Goal: Task Accomplishment & Management: Use online tool/utility

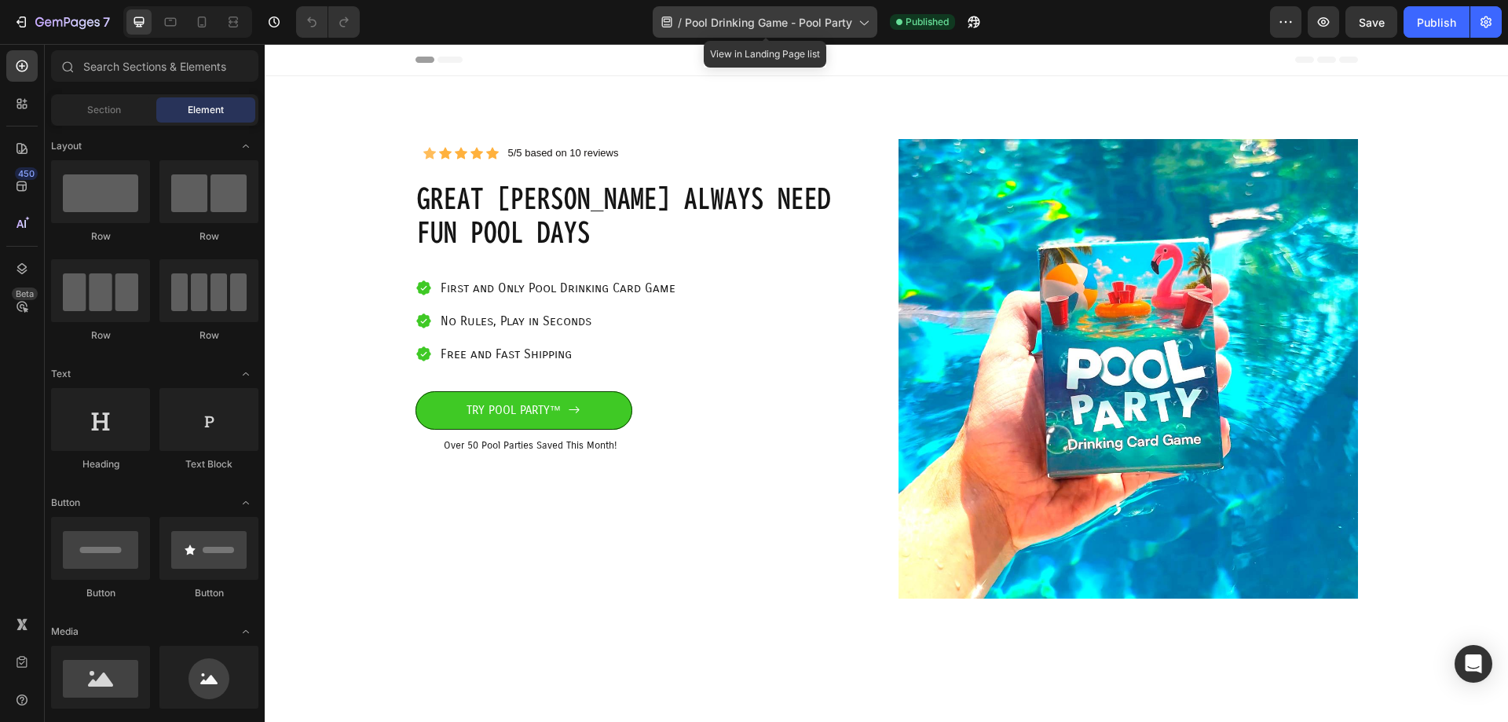
click at [764, 29] on span "Pool Drinking Game - Pool Party" at bounding box center [768, 22] width 167 height 16
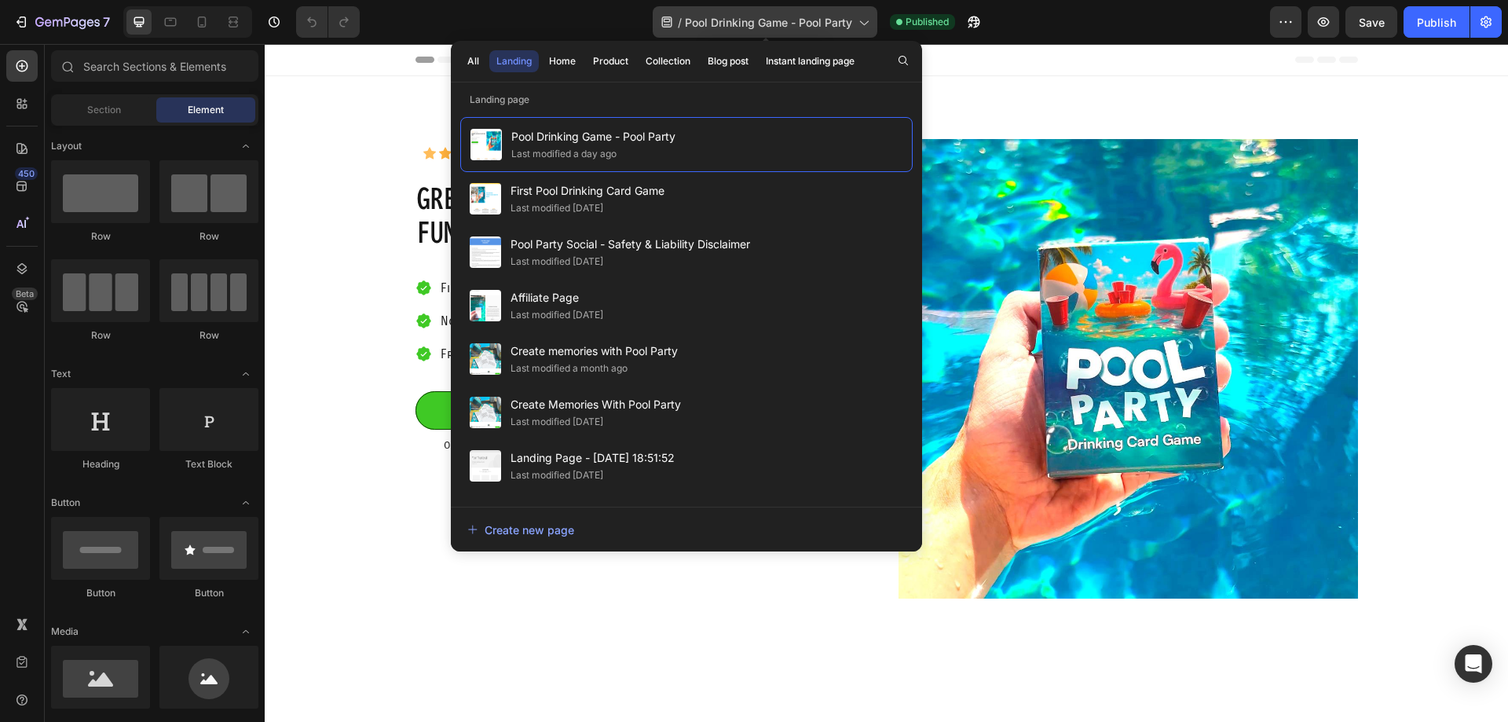
click at [869, 21] on icon at bounding box center [864, 23] width 9 height 5
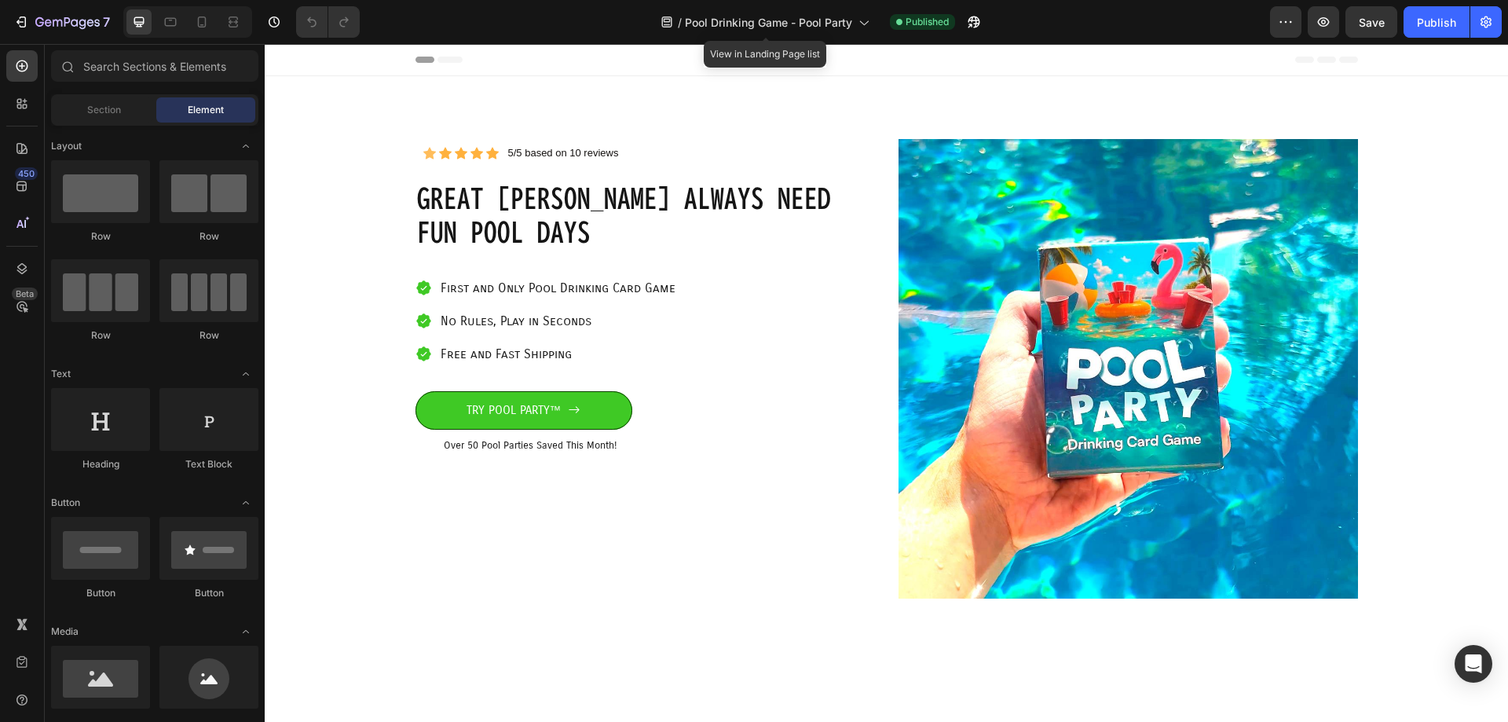
drag, startPoint x: 869, startPoint y: 21, endPoint x: 1268, endPoint y: 24, distance: 399.7
click at [1268, 24] on div "/ Pool Drinking Game - Pool Party View in Landing Page list Published" at bounding box center [821, 21] width 898 height 31
click at [1275, 23] on button "button" at bounding box center [1285, 21] width 31 height 31
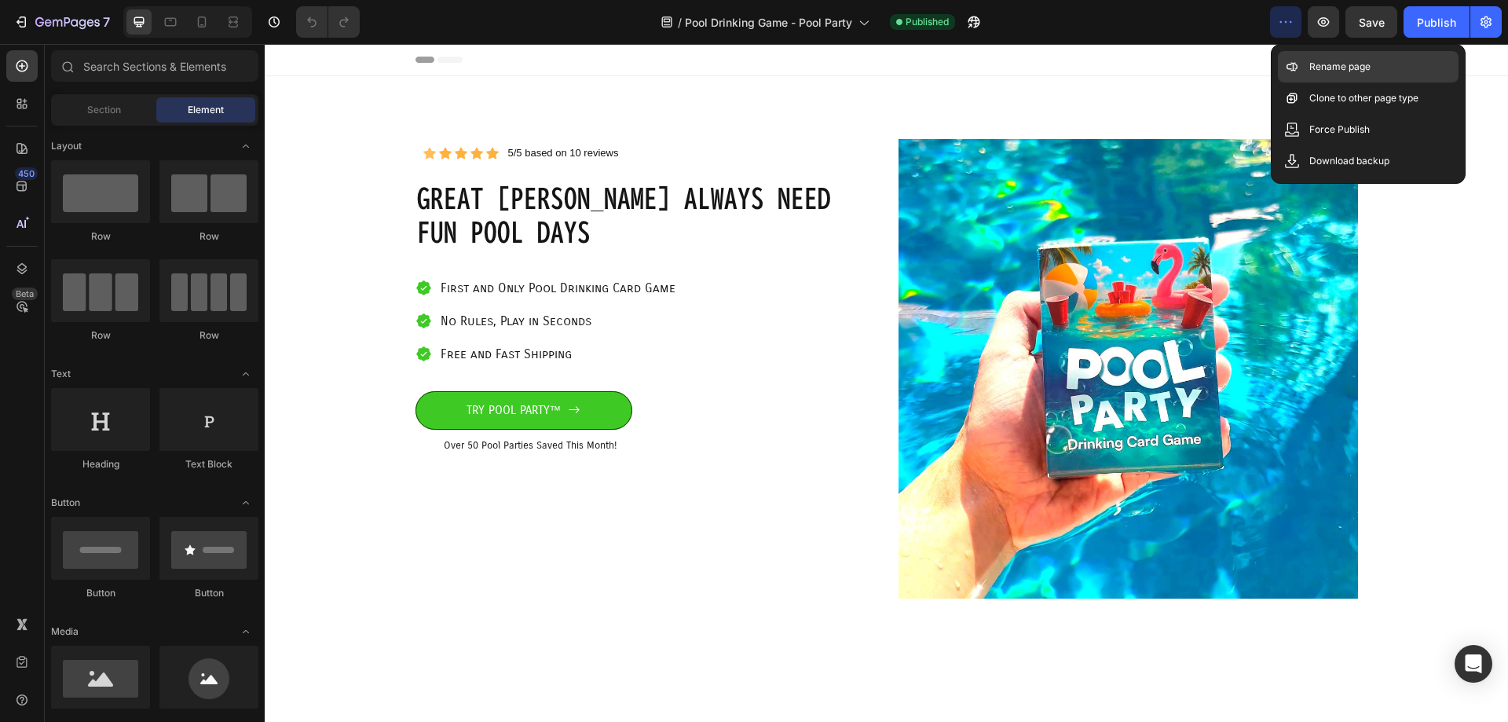
click at [1286, 66] on icon at bounding box center [1292, 67] width 16 height 16
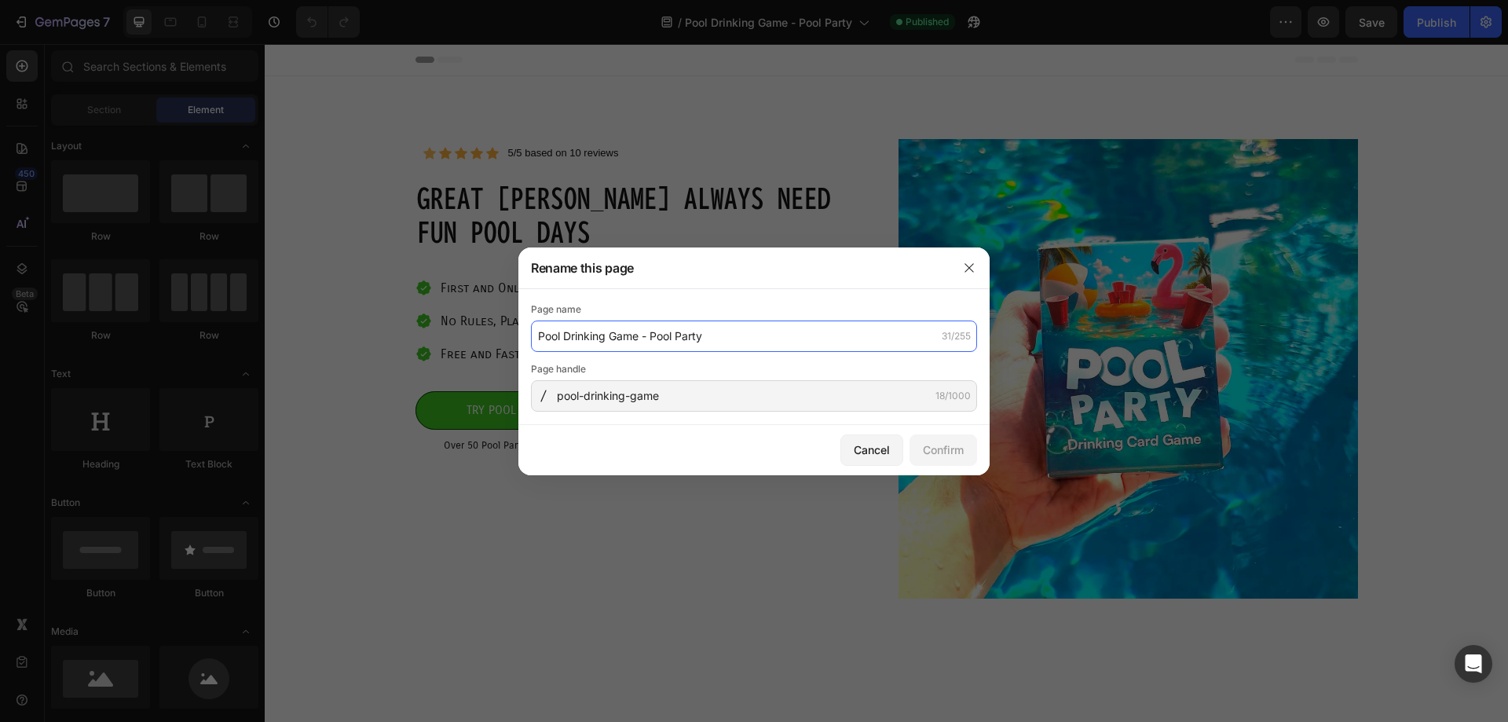
click at [683, 341] on input "Pool Drinking Game - Pool Party" at bounding box center [754, 335] width 446 height 31
drag, startPoint x: 716, startPoint y: 339, endPoint x: 643, endPoint y: 335, distance: 73.1
click at [643, 335] on input "Pool Drinking Game - Pool Party" at bounding box center [754, 335] width 446 height 31
type input "Pool Drinking Game - Pool Party Drinking Card Game"
click at [935, 440] on button "Confirm" at bounding box center [943, 449] width 68 height 31
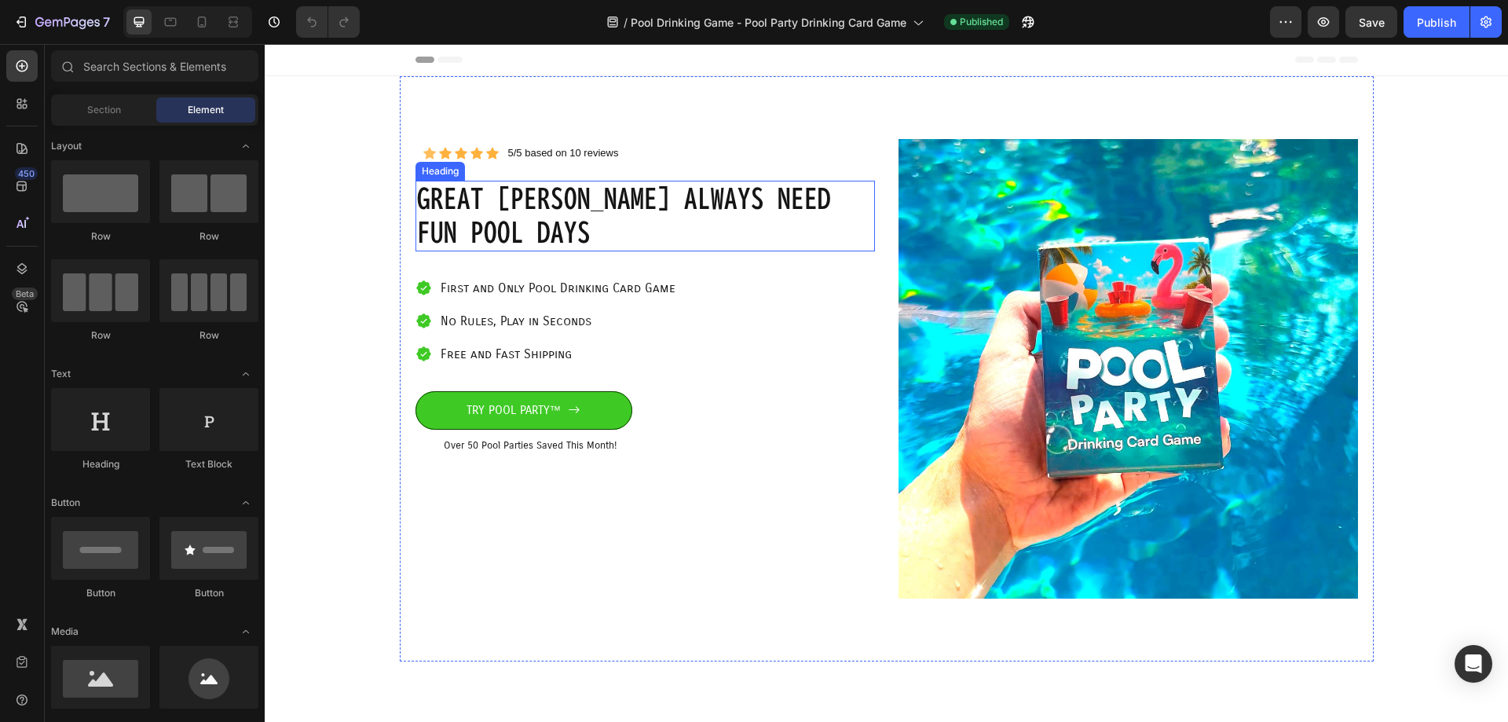
click at [531, 197] on h1 "GREAT [PERSON_NAME] always NEED FUN pool days" at bounding box center [644, 216] width 459 height 71
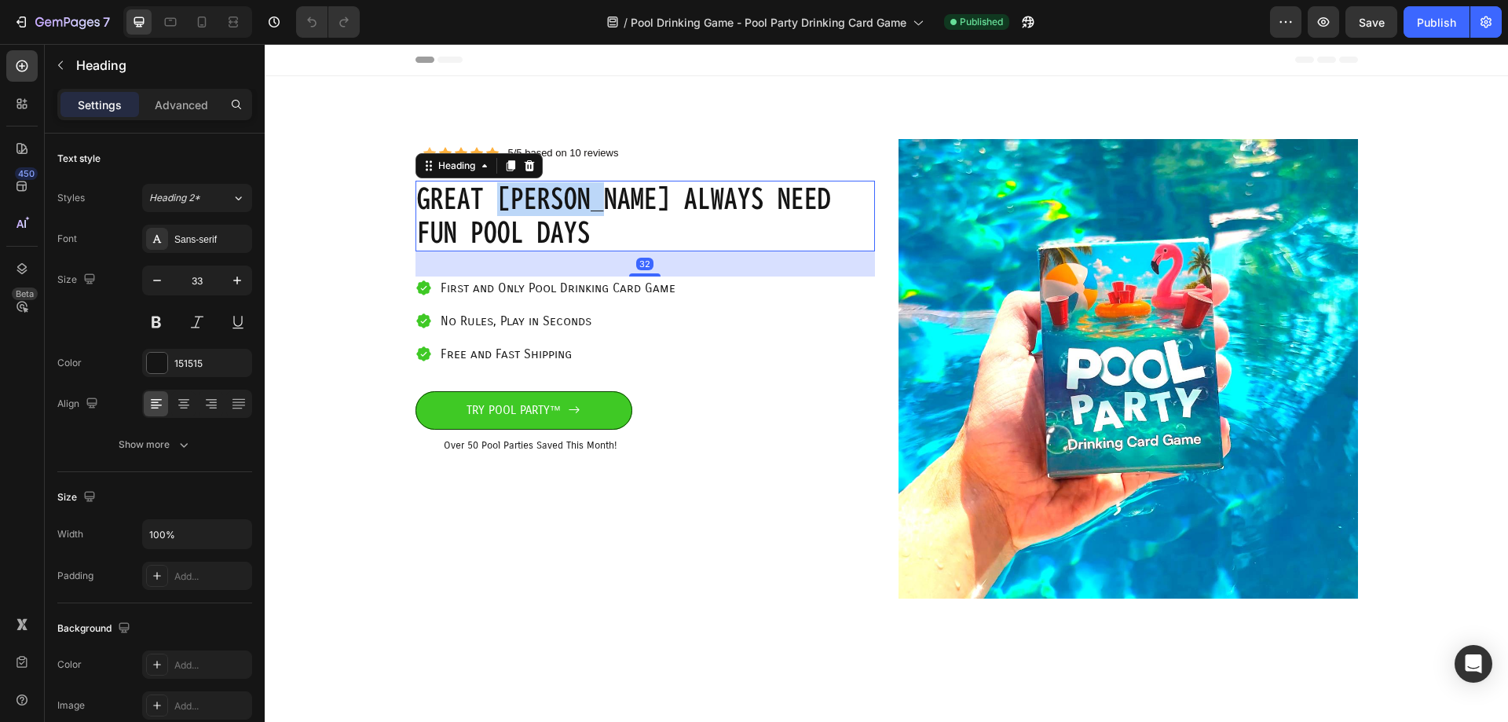
click at [531, 197] on h1 "GREAT [PERSON_NAME] always NEED FUN pool days" at bounding box center [644, 216] width 459 height 71
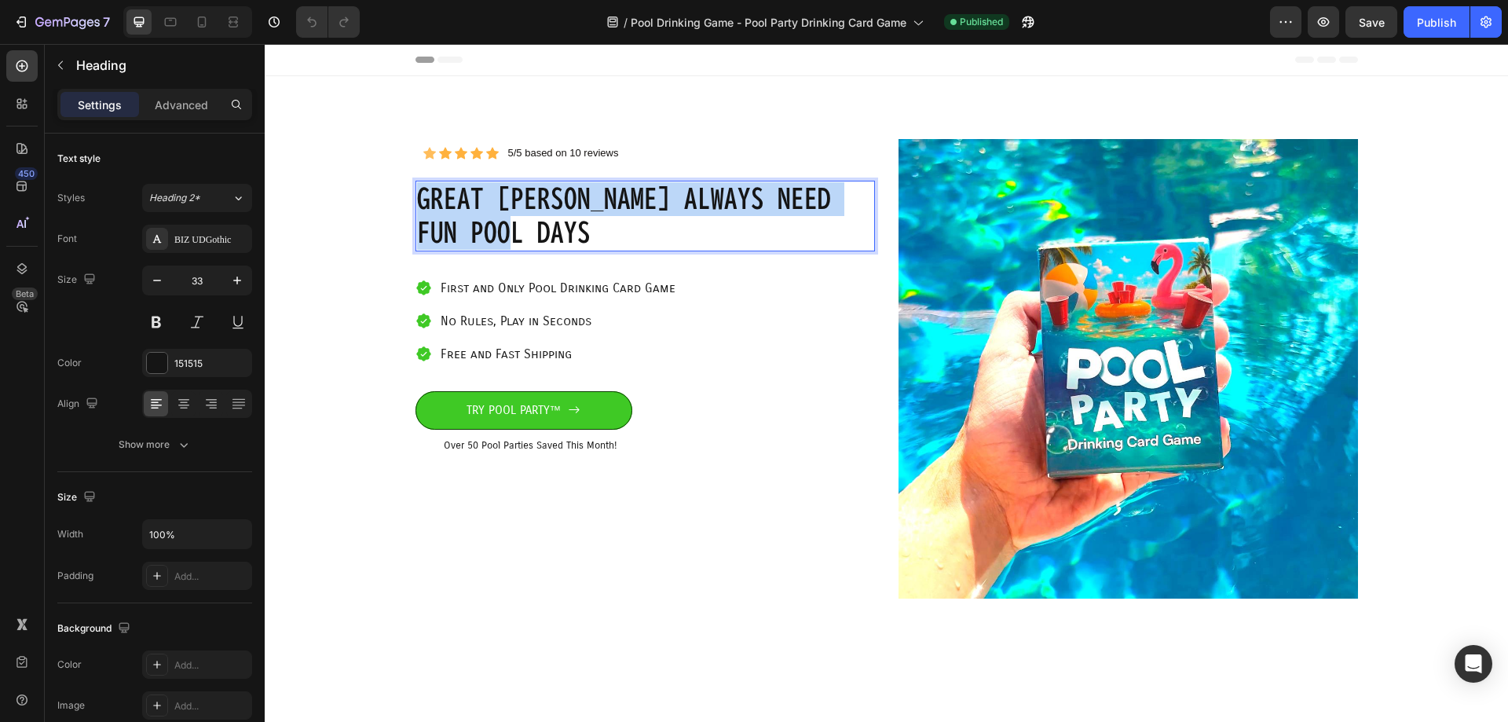
click at [531, 197] on p "GREAT [PERSON_NAME] always NEED FUN pool days" at bounding box center [645, 216] width 456 height 68
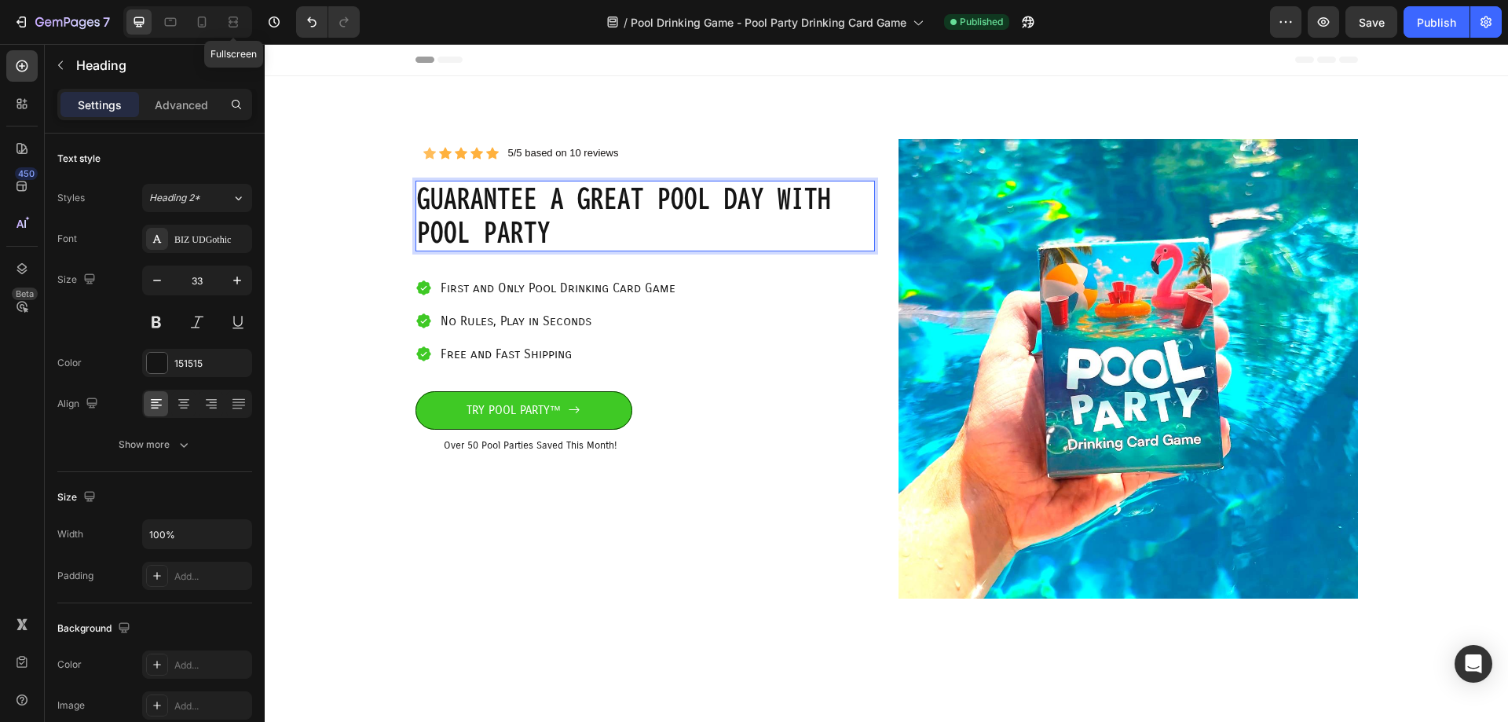
click at [303, 122] on div "Icon Icon Icon Icon Icon Icon List 5/5 based on 10 reviews Text Block Row Row G…" at bounding box center [886, 368] width 1243 height 585
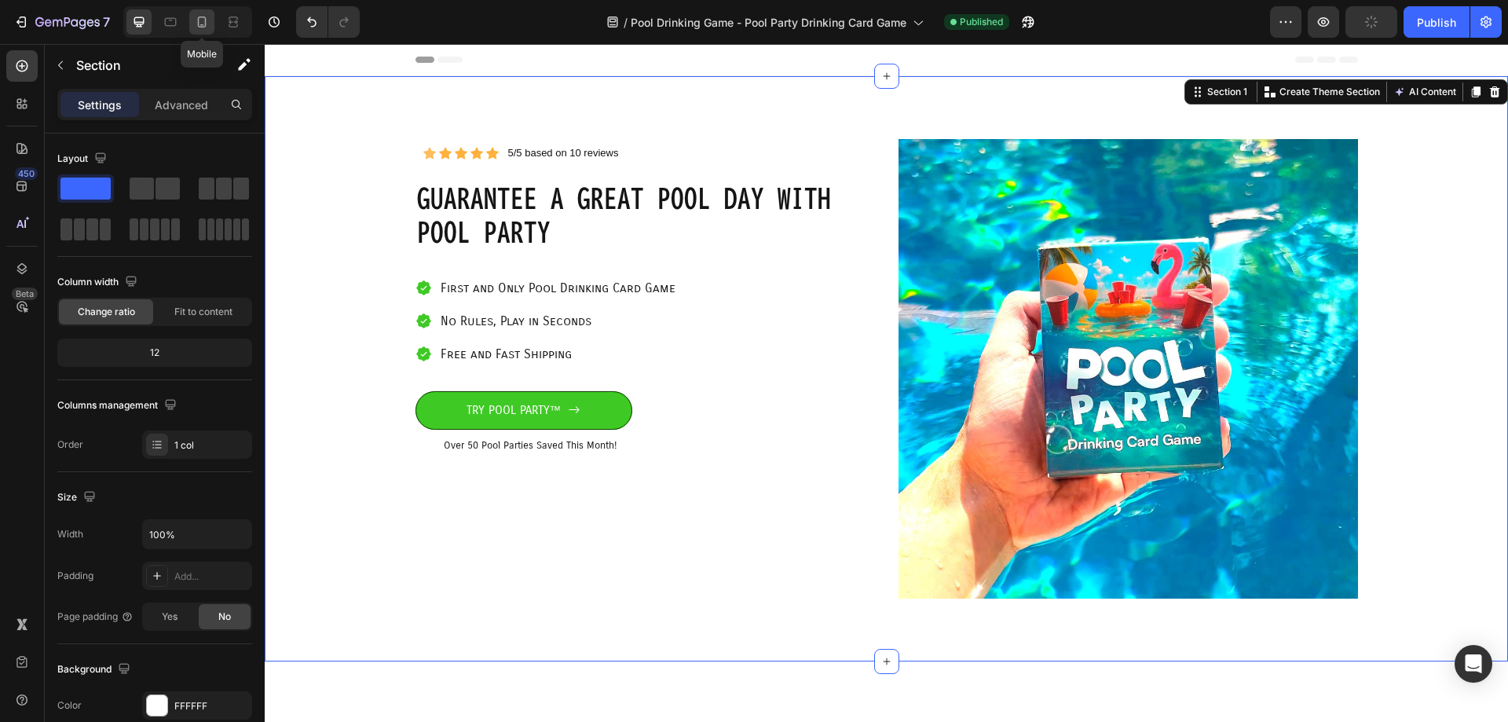
click at [199, 17] on icon at bounding box center [202, 21] width 9 height 11
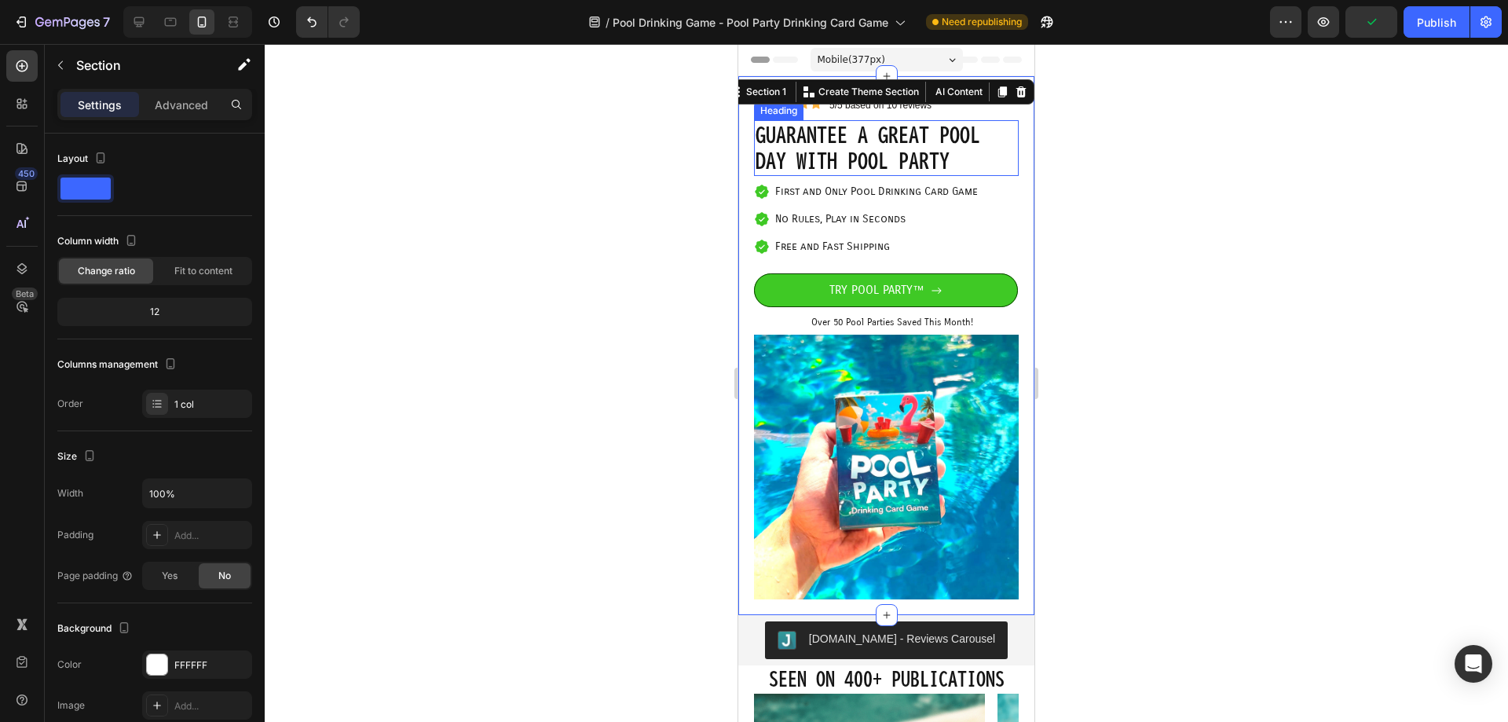
click at [822, 145] on p "Guarantee a great pool day with pool party" at bounding box center [886, 148] width 262 height 53
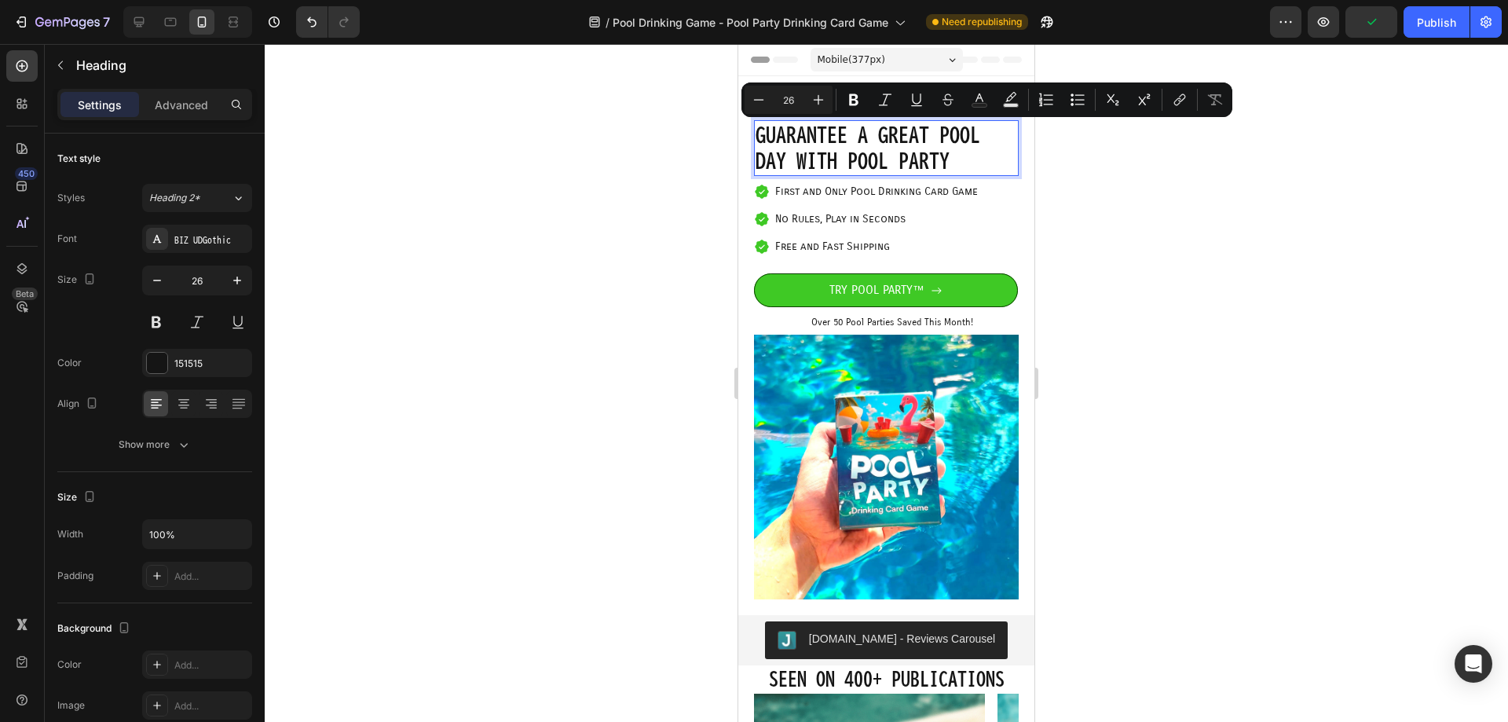
click at [948, 161] on p "Guarantee a great pool day with pool party" at bounding box center [886, 148] width 262 height 53
drag, startPoint x: 874, startPoint y: 135, endPoint x: 858, endPoint y: 133, distance: 15.9
click at [858, 133] on p "Guarantee a great pool day with pool party" at bounding box center [886, 148] width 262 height 53
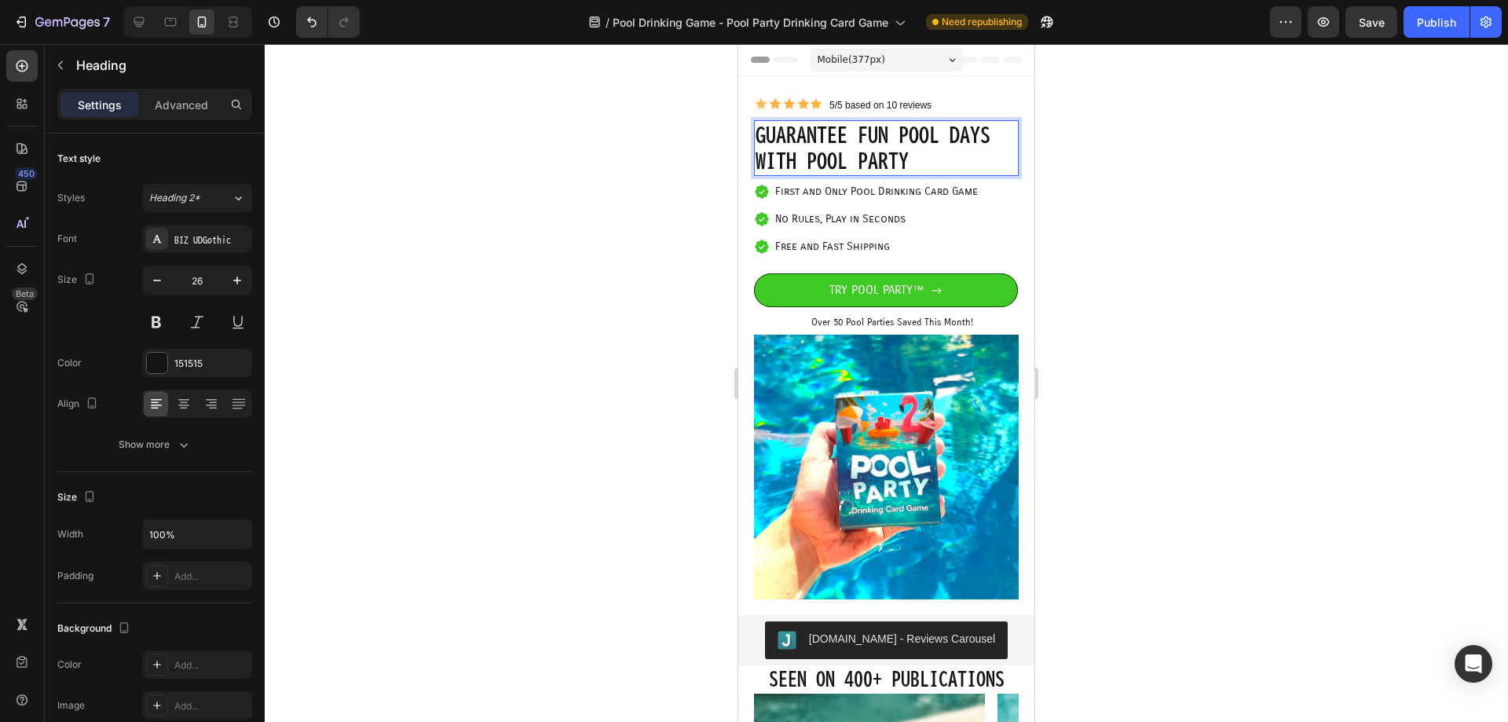
click at [905, 155] on p "Guarantee fun pool days with pool party" at bounding box center [886, 148] width 262 height 53
click at [854, 165] on p "Guarantee fun pool days with pool party" at bounding box center [886, 148] width 262 height 53
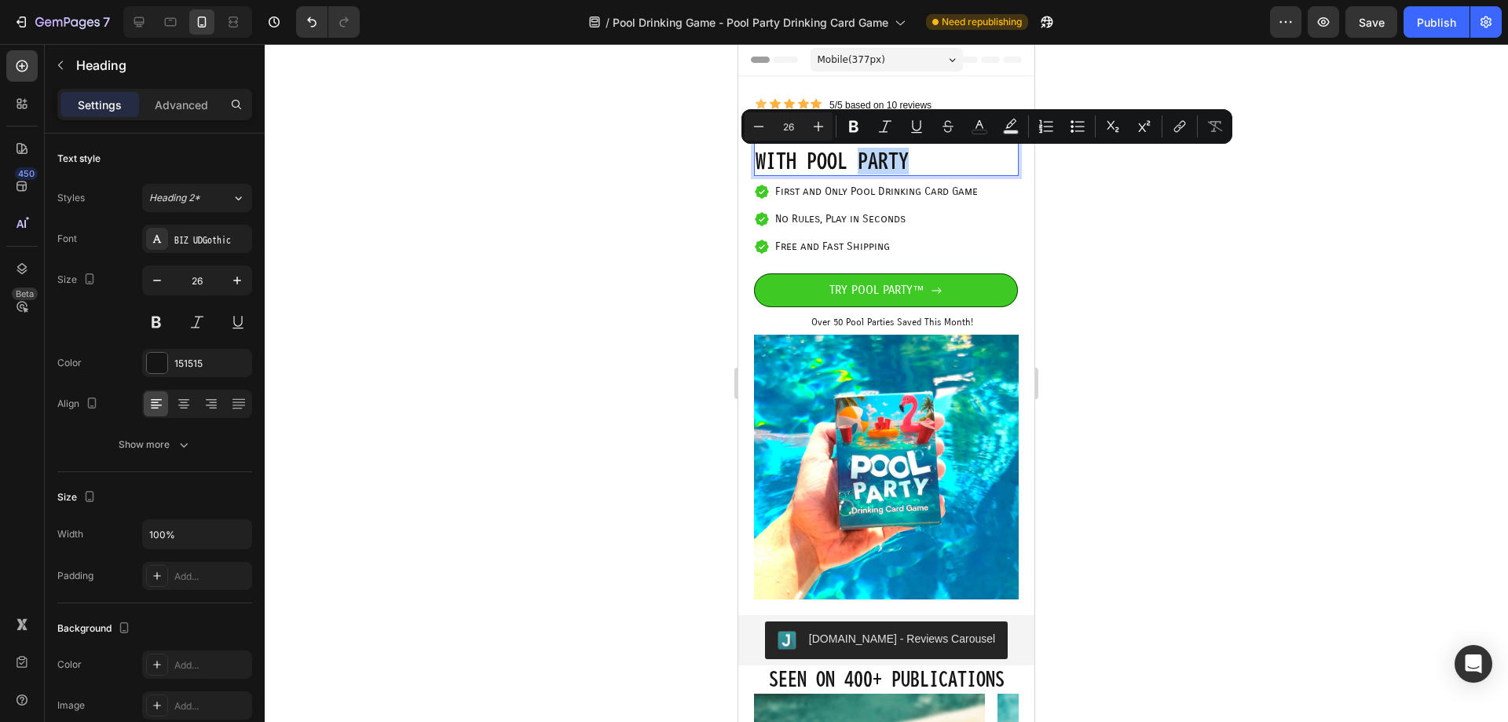
click at [933, 171] on p "Guarantee fun pool days with pool party" at bounding box center [886, 148] width 262 height 53
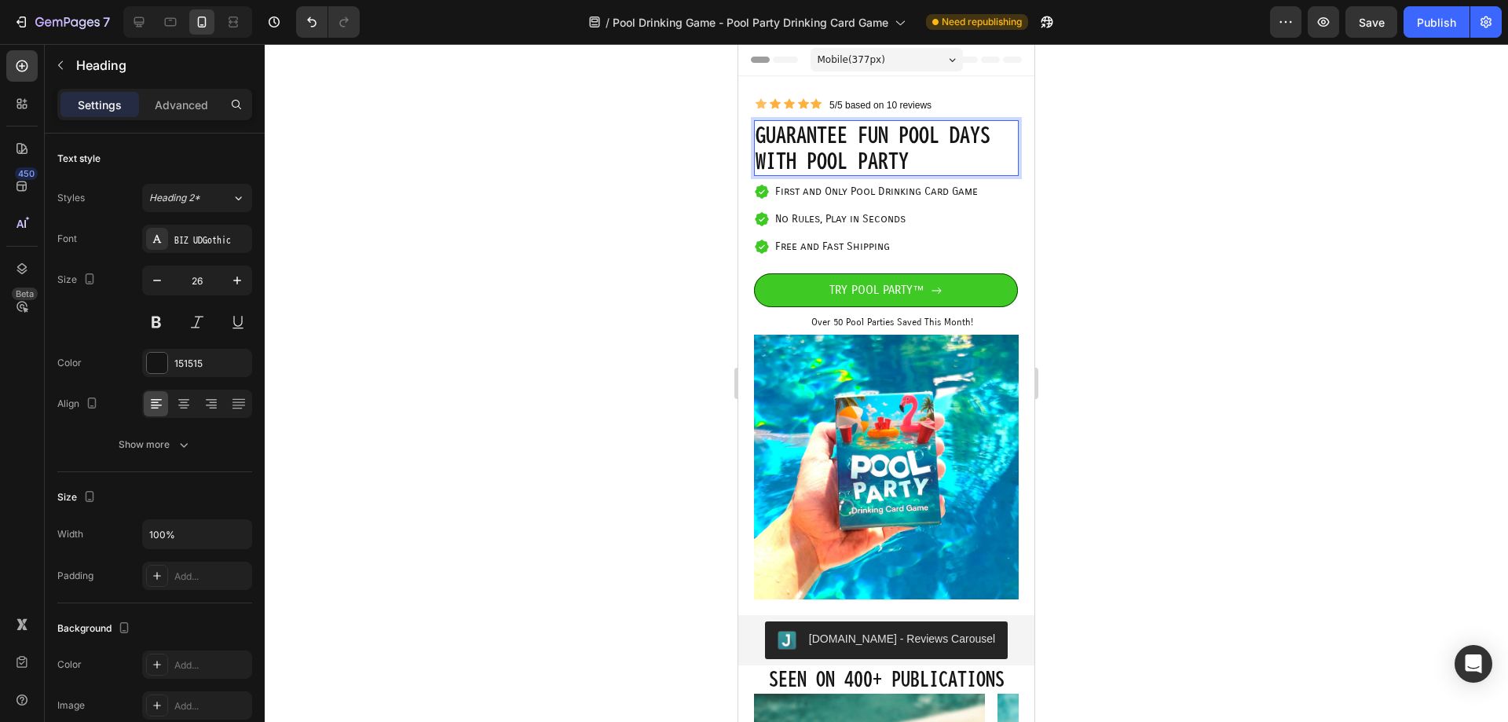
click at [896, 139] on p "Guarantee fun pool days with pool party" at bounding box center [886, 148] width 262 height 53
click at [923, 158] on p "Guarantee fun pool days with pool party" at bounding box center [886, 148] width 262 height 53
click at [1110, 185] on div at bounding box center [886, 383] width 1243 height 678
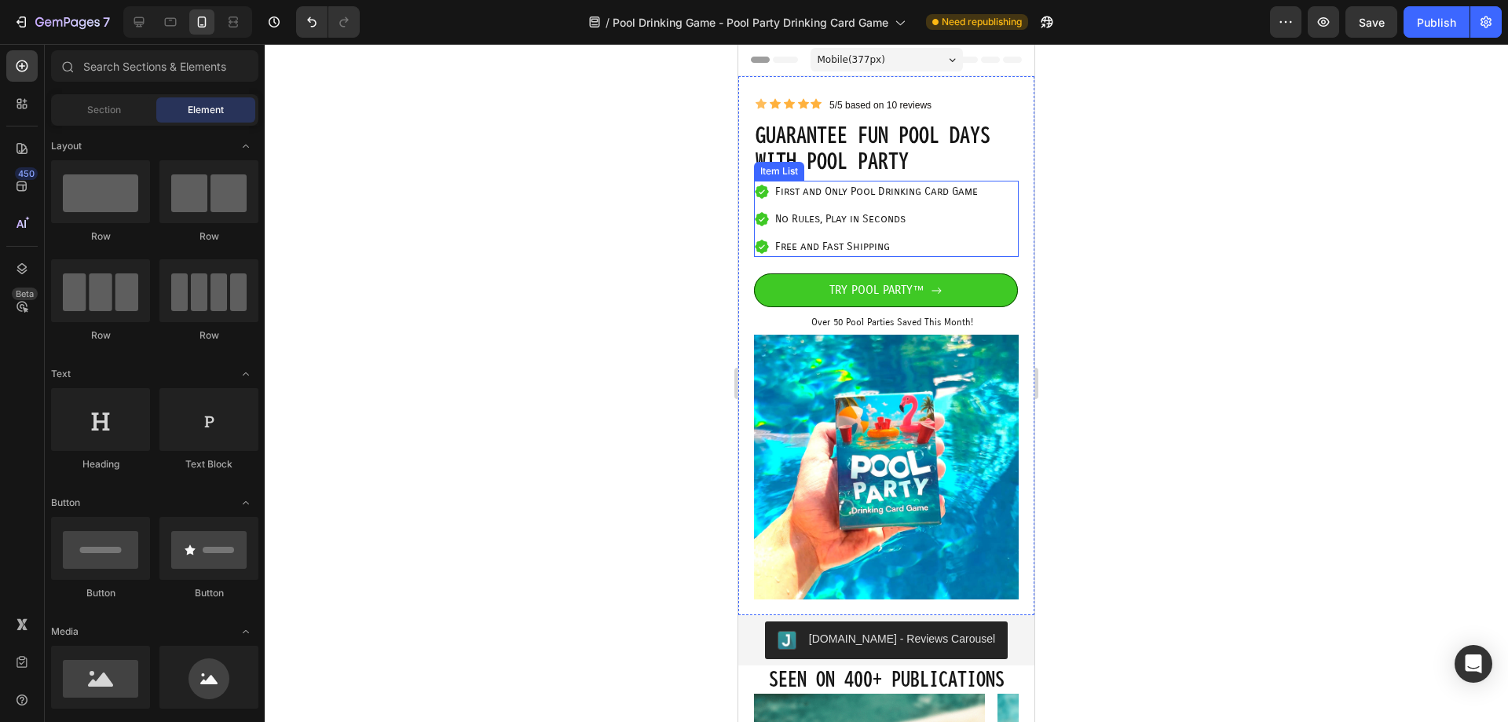
click at [937, 193] on p "First and Only Pool Drinking Card Game" at bounding box center [876, 191] width 203 height 16
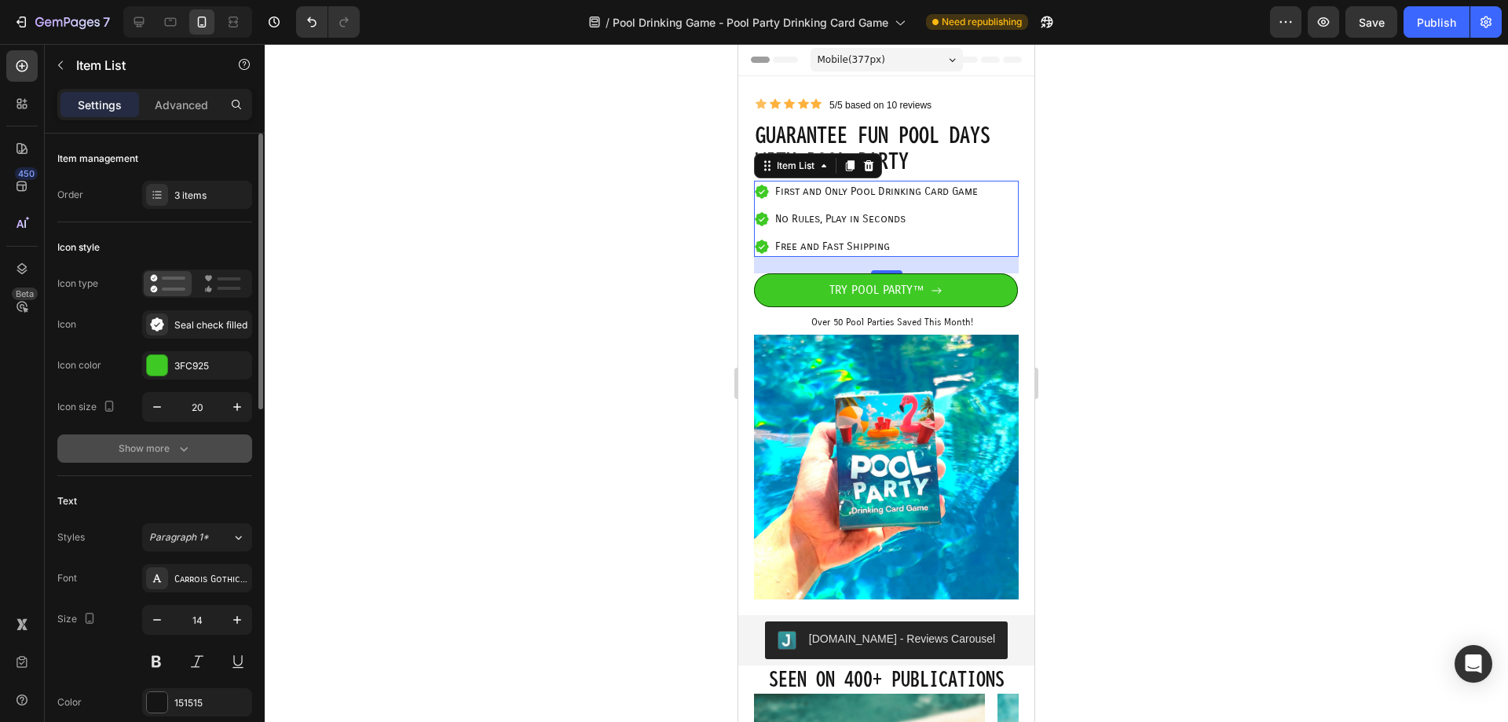
click at [212, 437] on button "Show more" at bounding box center [154, 448] width 195 height 28
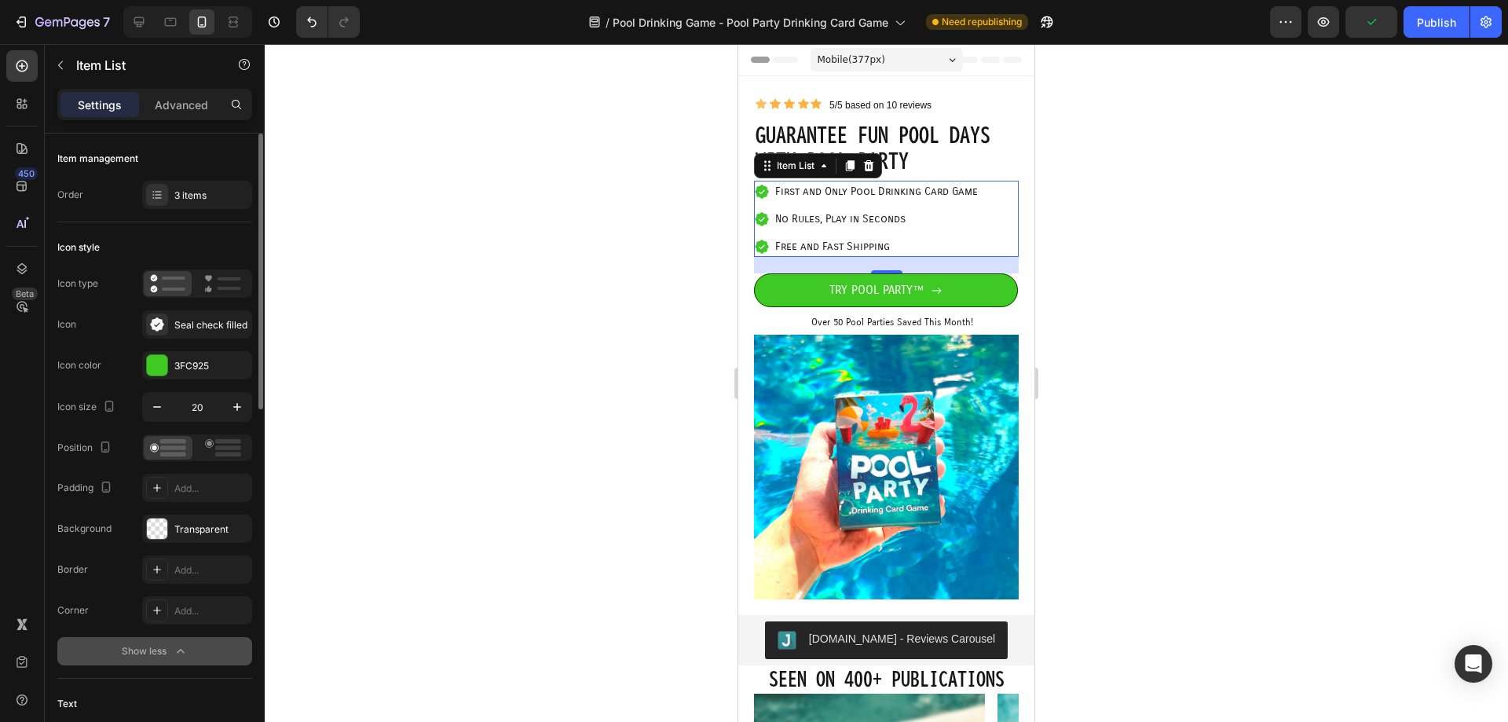
click at [153, 655] on div "Show less" at bounding box center [155, 651] width 67 height 16
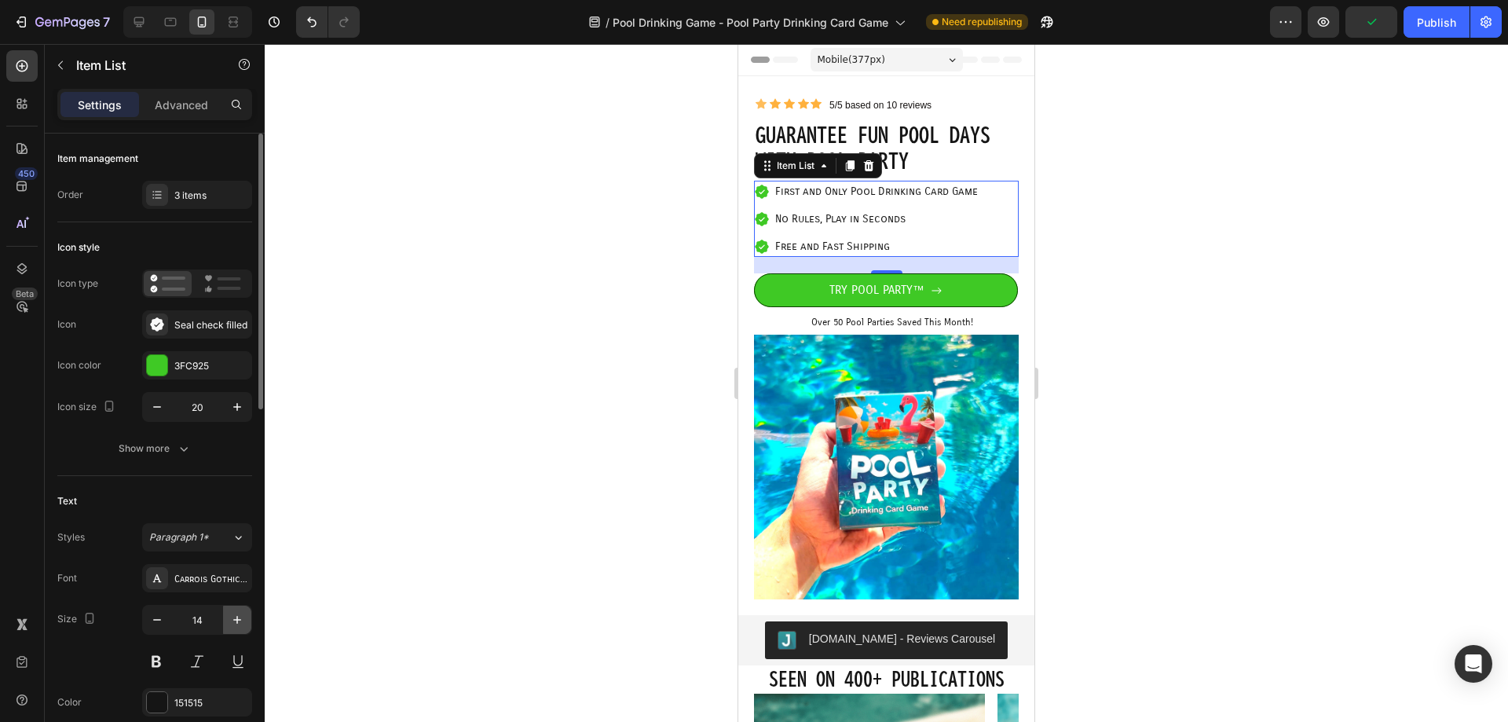
click at [232, 624] on icon "button" at bounding box center [237, 620] width 16 height 16
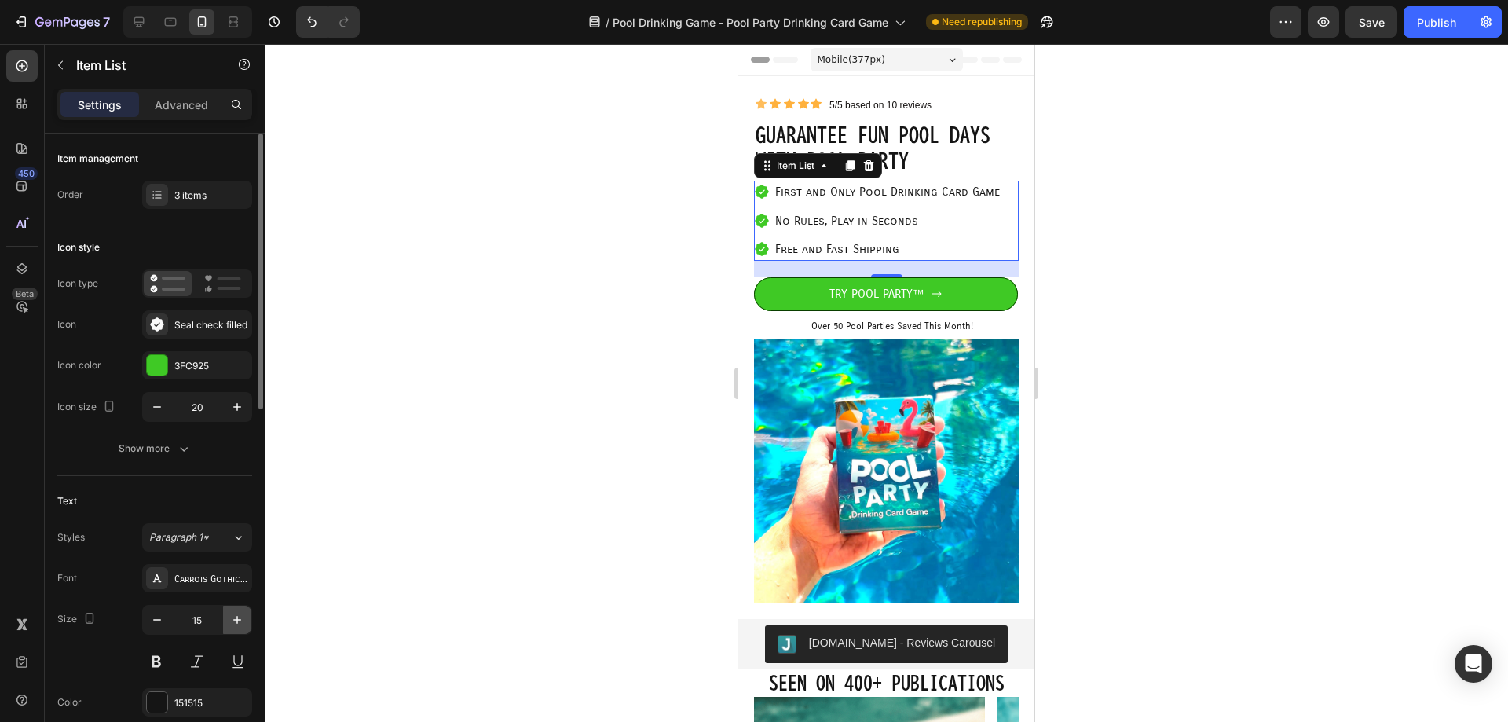
click at [232, 624] on icon "button" at bounding box center [237, 620] width 16 height 16
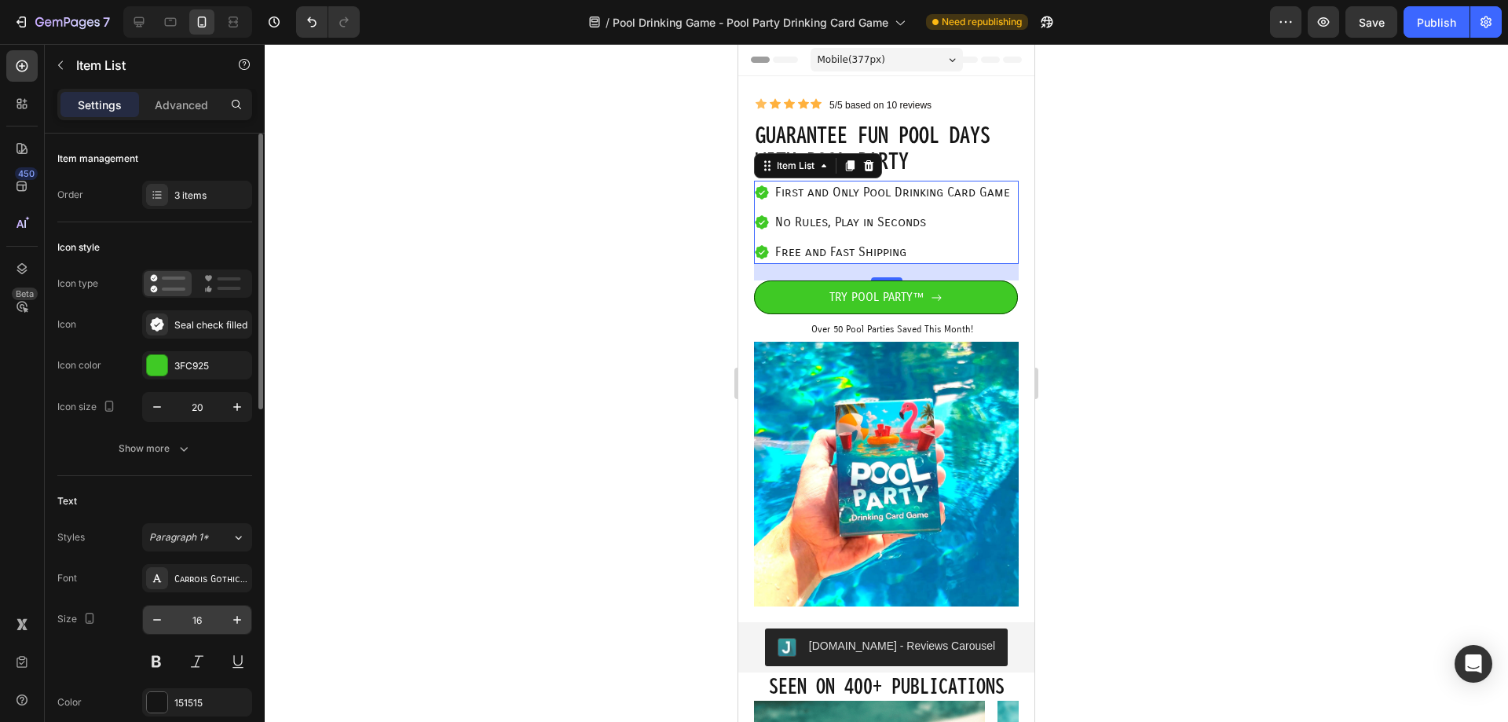
click at [142, 627] on div "16" at bounding box center [197, 620] width 110 height 30
click at [152, 624] on icon "button" at bounding box center [157, 620] width 16 height 16
type input "15"
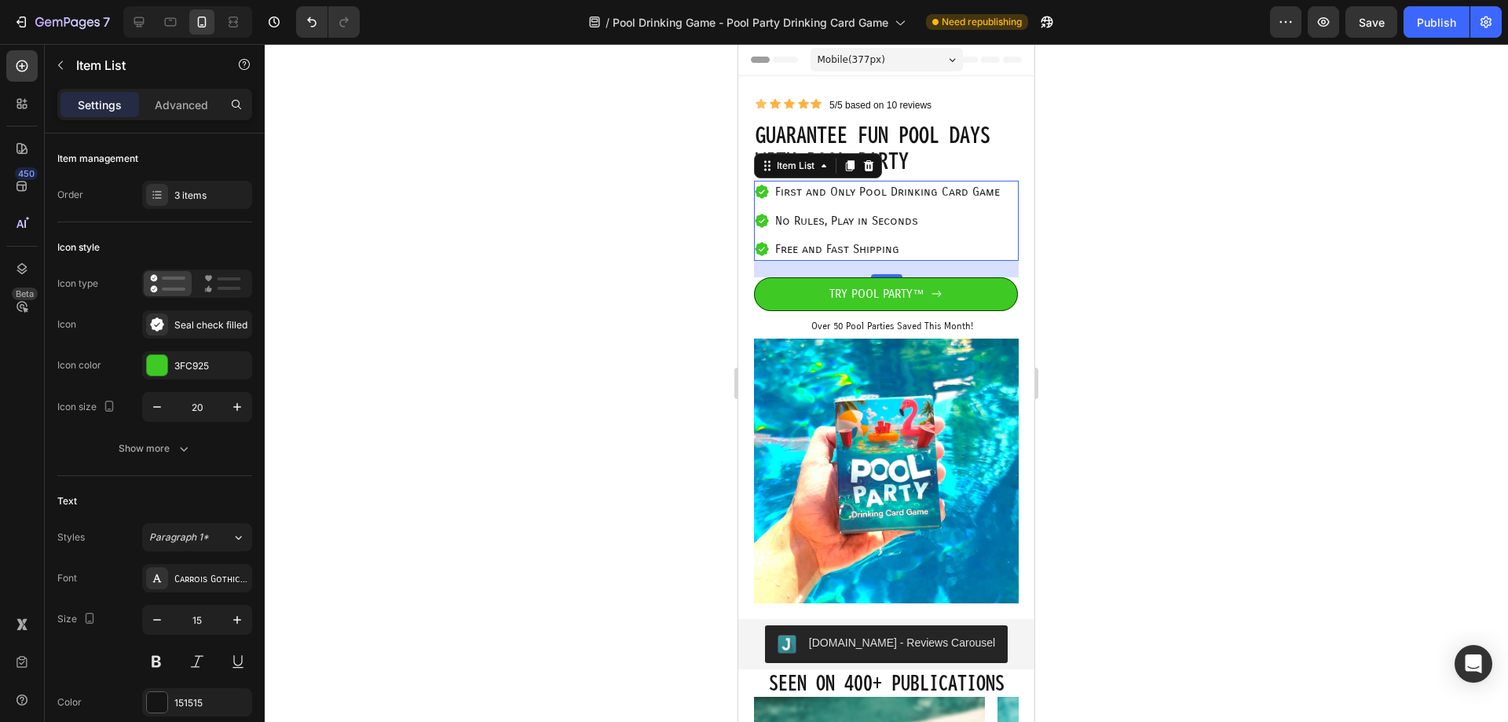
click at [854, 218] on p "No Rules, Play in Seconds" at bounding box center [887, 221] width 225 height 18
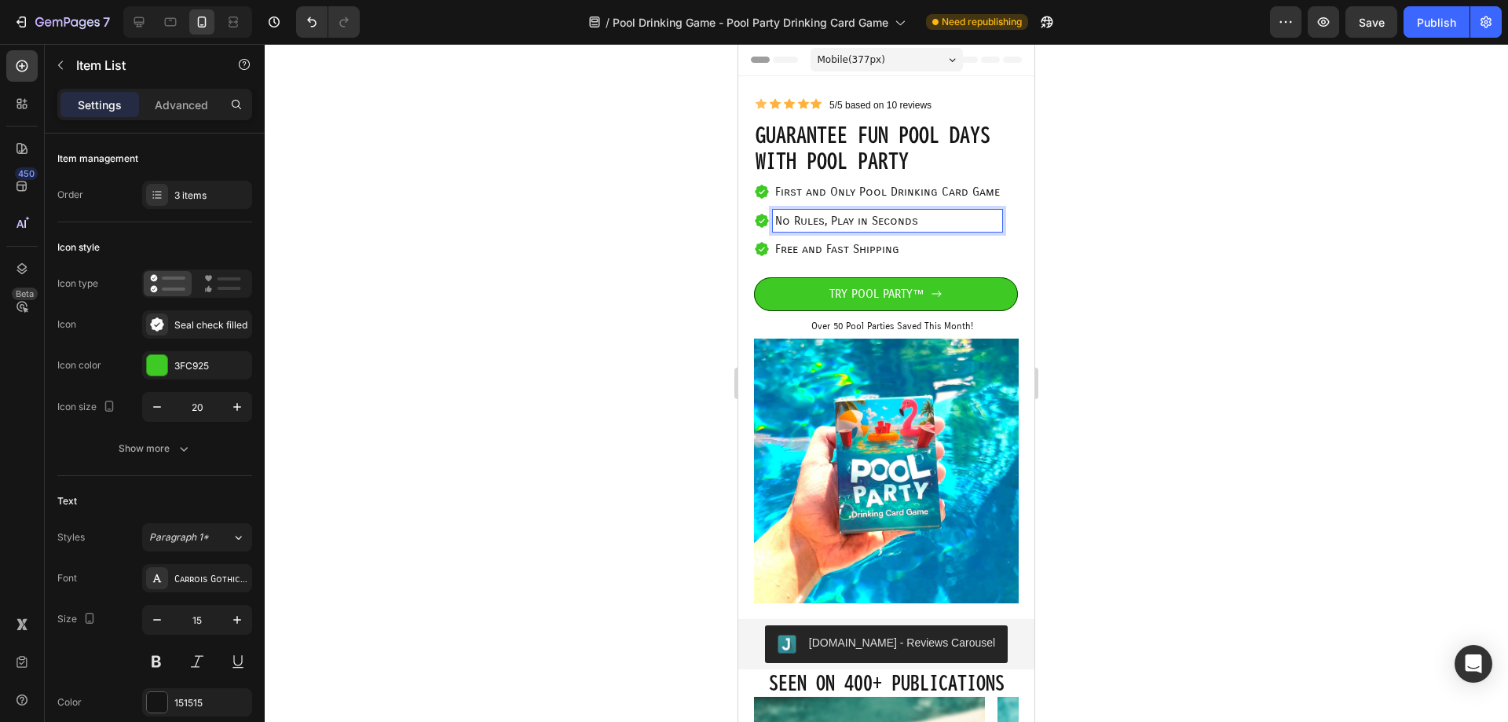
click at [927, 226] on p "No Rules, Play in Seconds" at bounding box center [887, 221] width 225 height 18
click at [961, 242] on p "Free and Fast Shipping" at bounding box center [887, 249] width 225 height 18
click at [1122, 225] on div at bounding box center [886, 383] width 1243 height 678
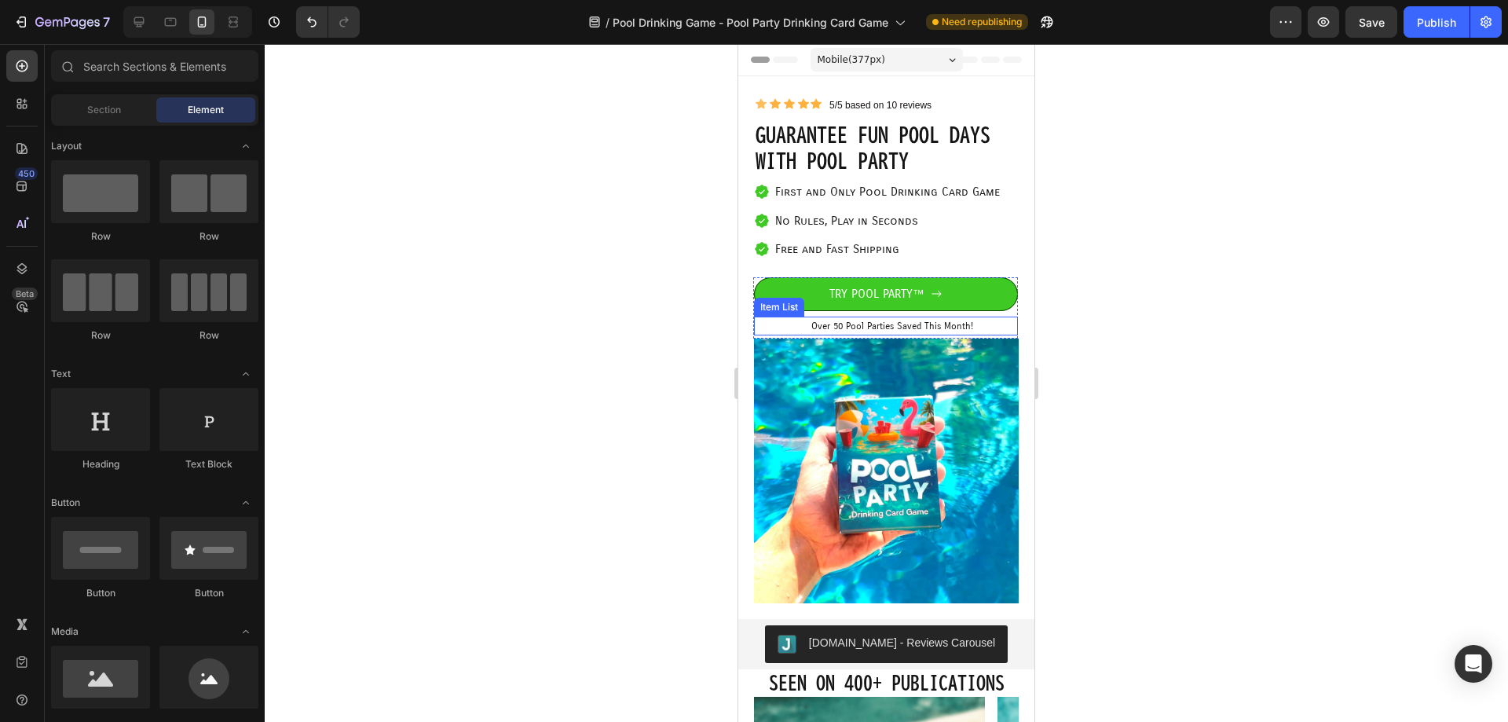
click at [968, 316] on div "Over 50 Pool Parties Saved This Month!" at bounding box center [892, 325] width 166 height 19
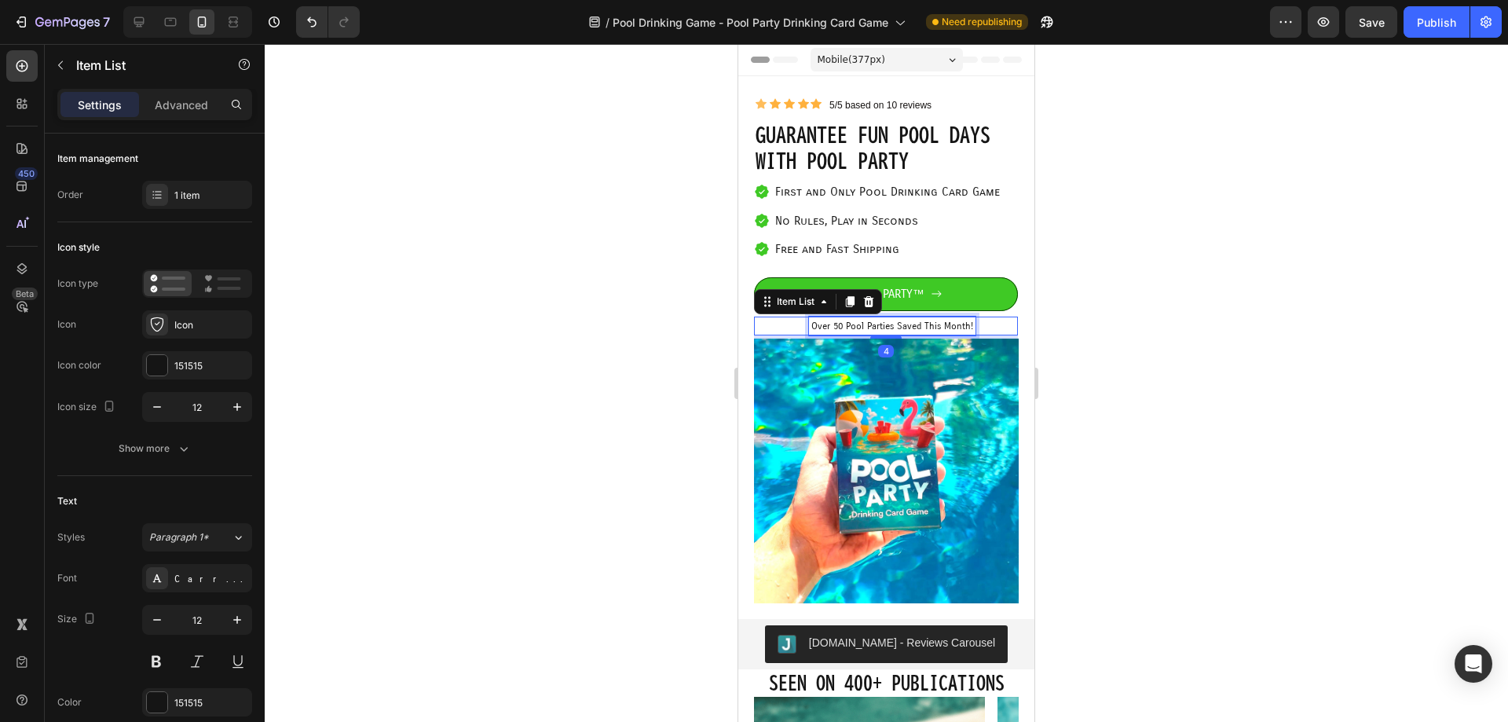
click at [955, 324] on p "Over 50 Pool Parties Saved This Month!" at bounding box center [892, 326] width 162 height 14
click at [829, 330] on p "Over 50 Pool Parties Saved This Month!" at bounding box center [892, 326] width 162 height 14
click at [837, 327] on p "Over 50 Pool Parties Saved This Month!" at bounding box center [892, 326] width 162 height 14
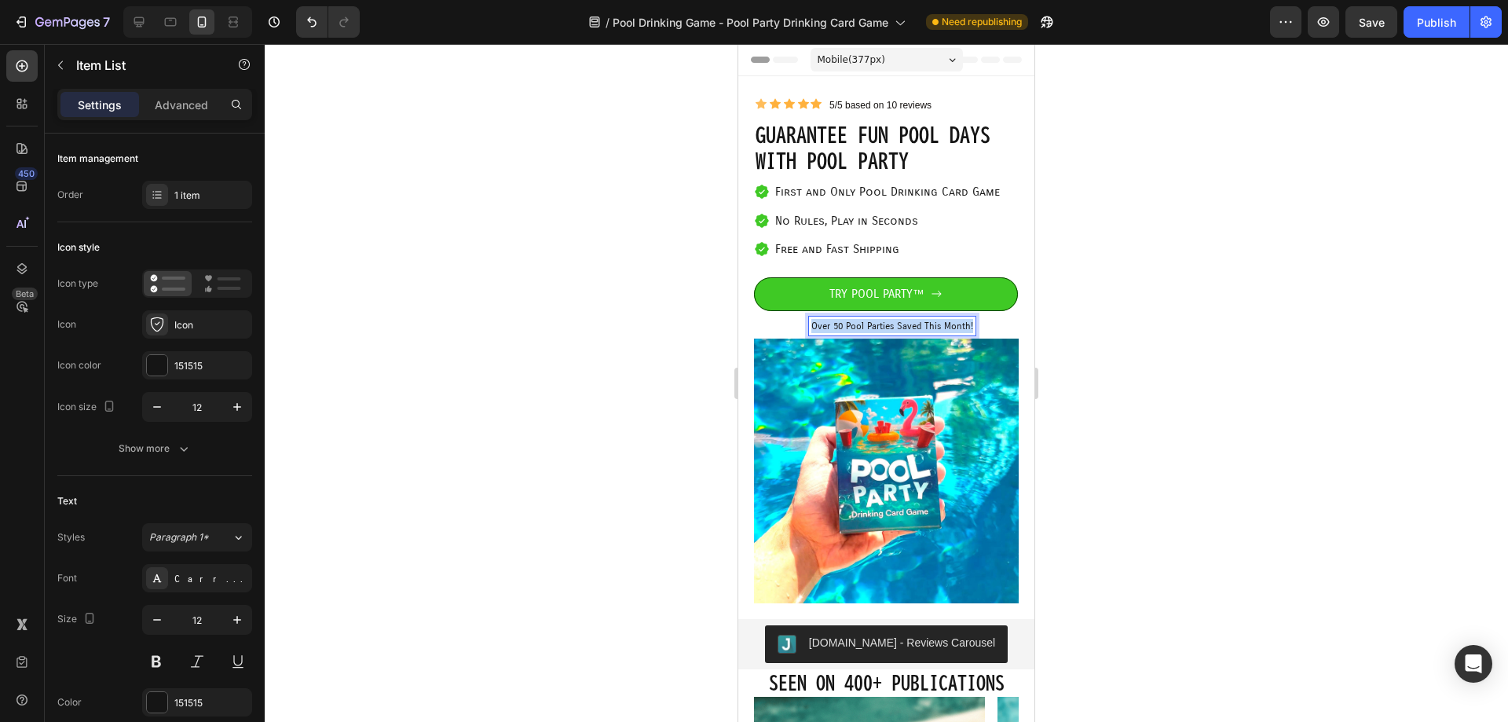
click at [837, 327] on p "Over 50 Pool Parties Saved This Month!" at bounding box center [892, 326] width 162 height 14
click at [1048, 333] on div at bounding box center [886, 383] width 1243 height 678
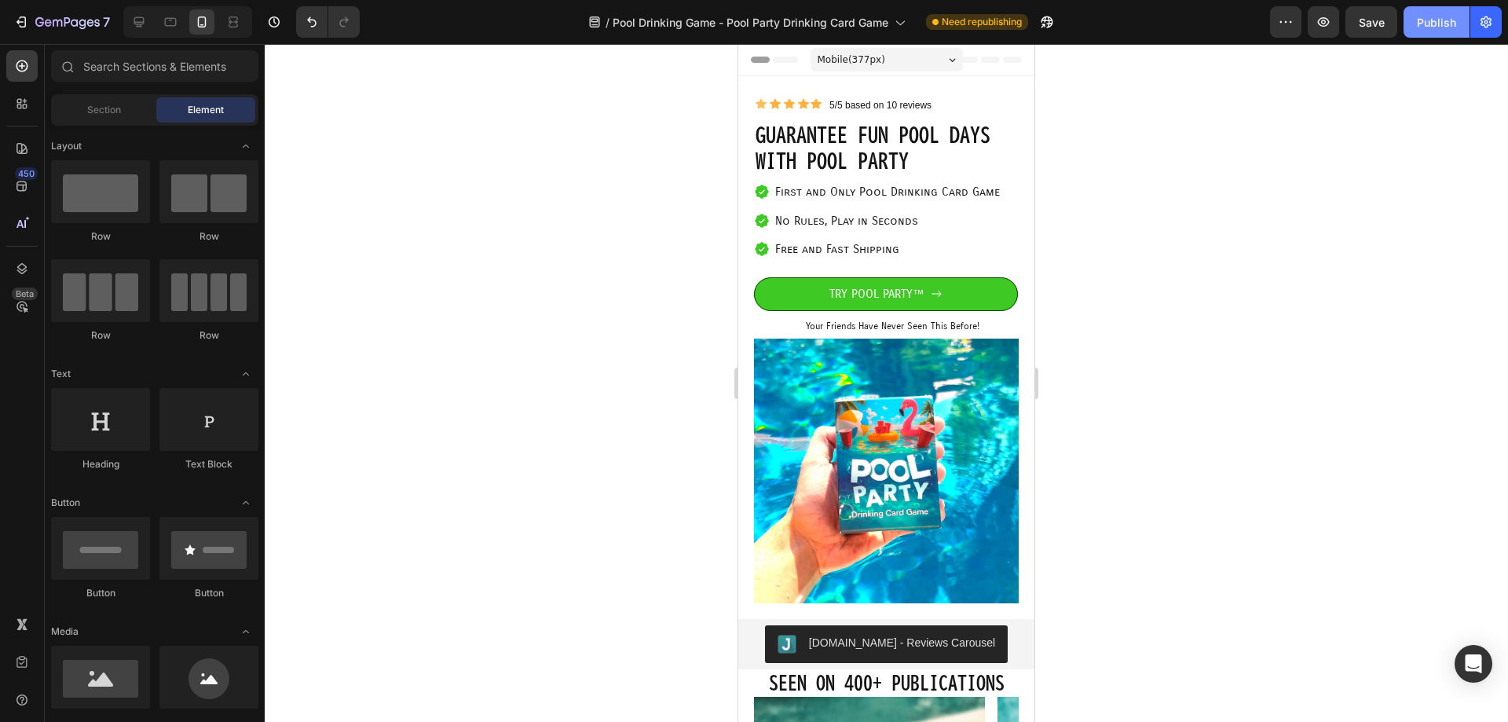
click at [1440, 16] on div "Publish" at bounding box center [1436, 22] width 39 height 16
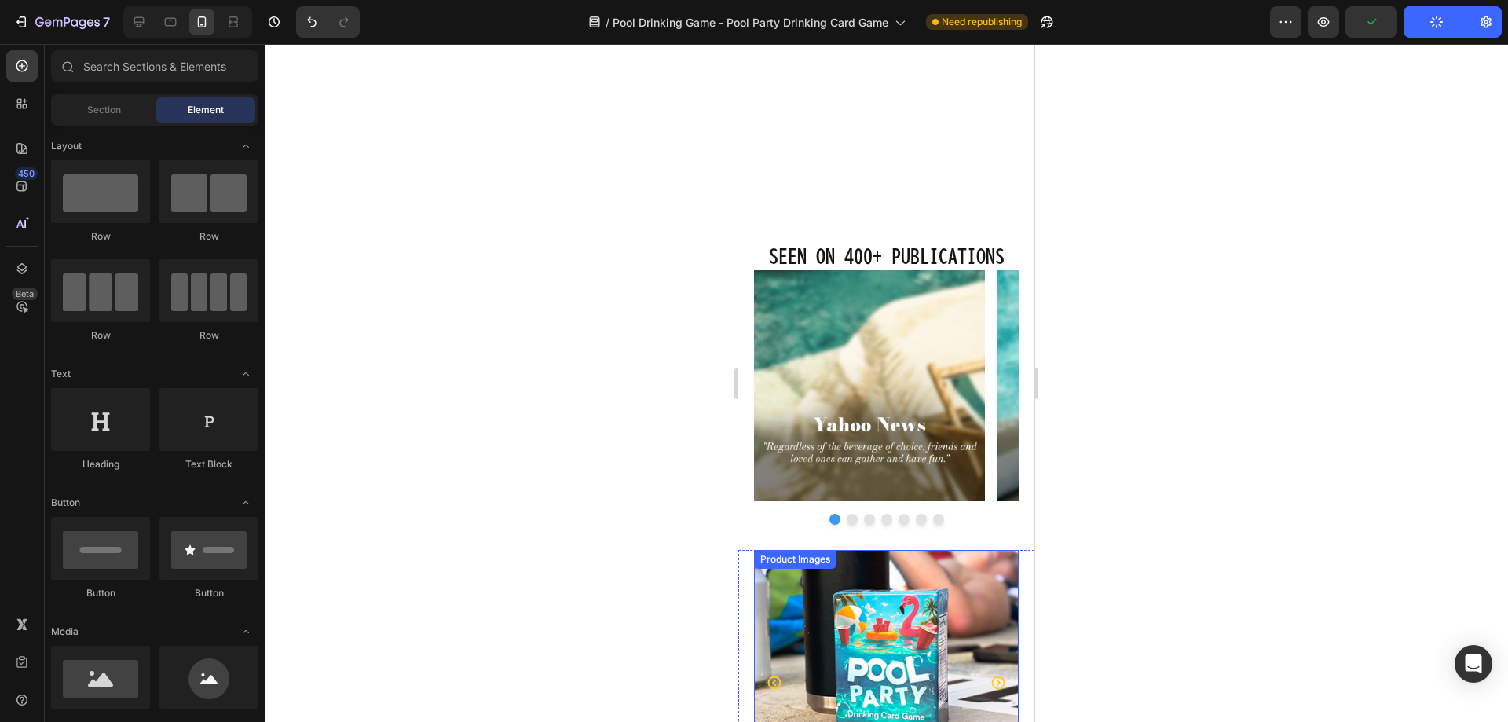
scroll to position [314, 0]
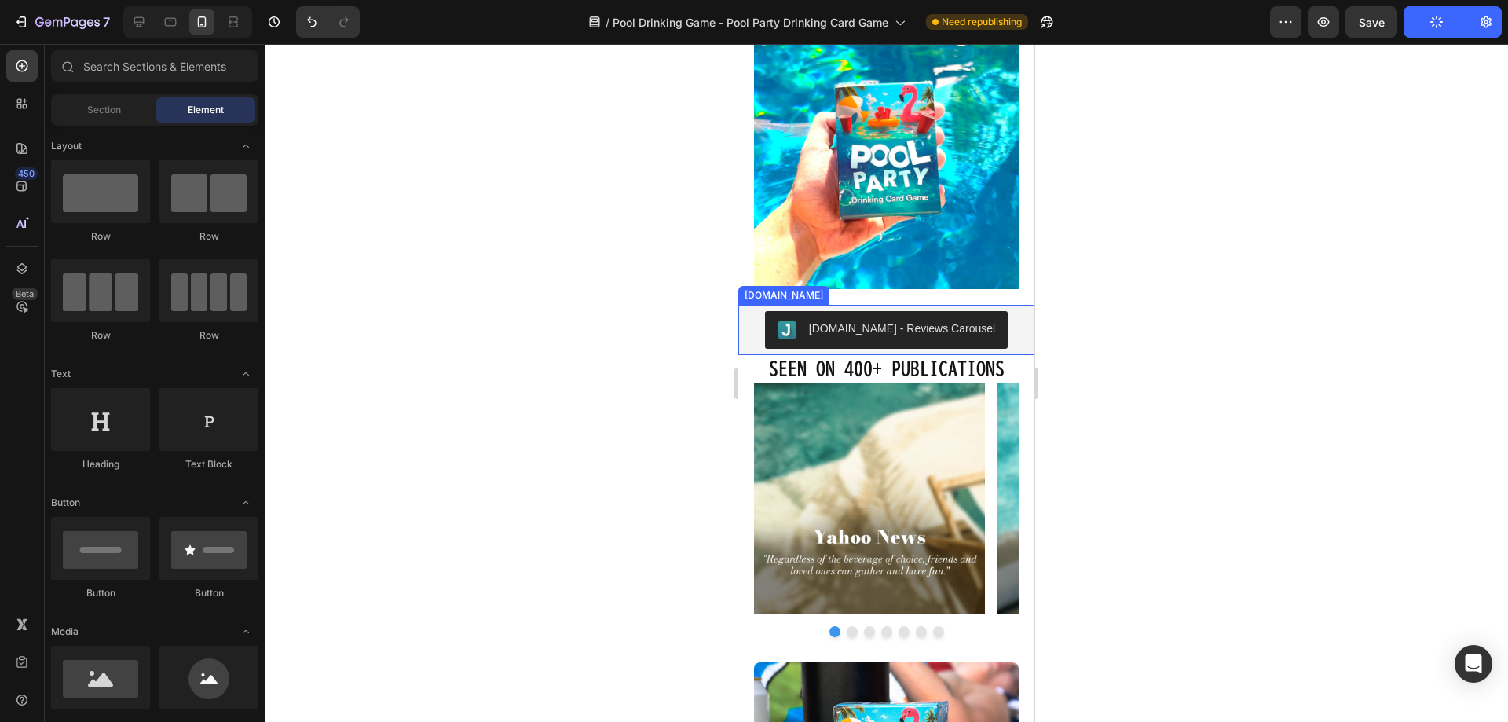
click at [890, 359] on strong "SEEN ON 400+ PUBLICATIONS" at bounding box center [887, 368] width 236 height 19
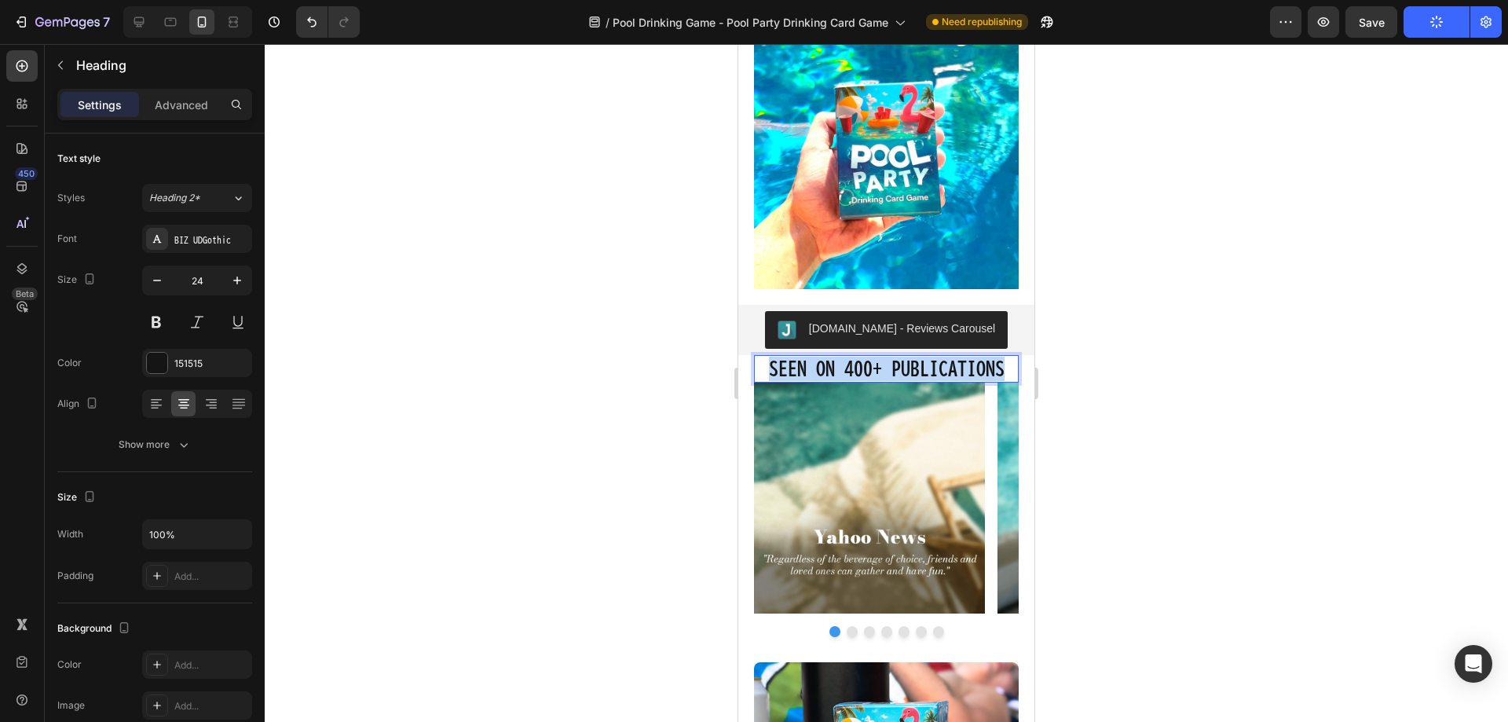
click at [890, 359] on strong "SEEN ON 400+ PUBLICATIONS" at bounding box center [887, 368] width 236 height 19
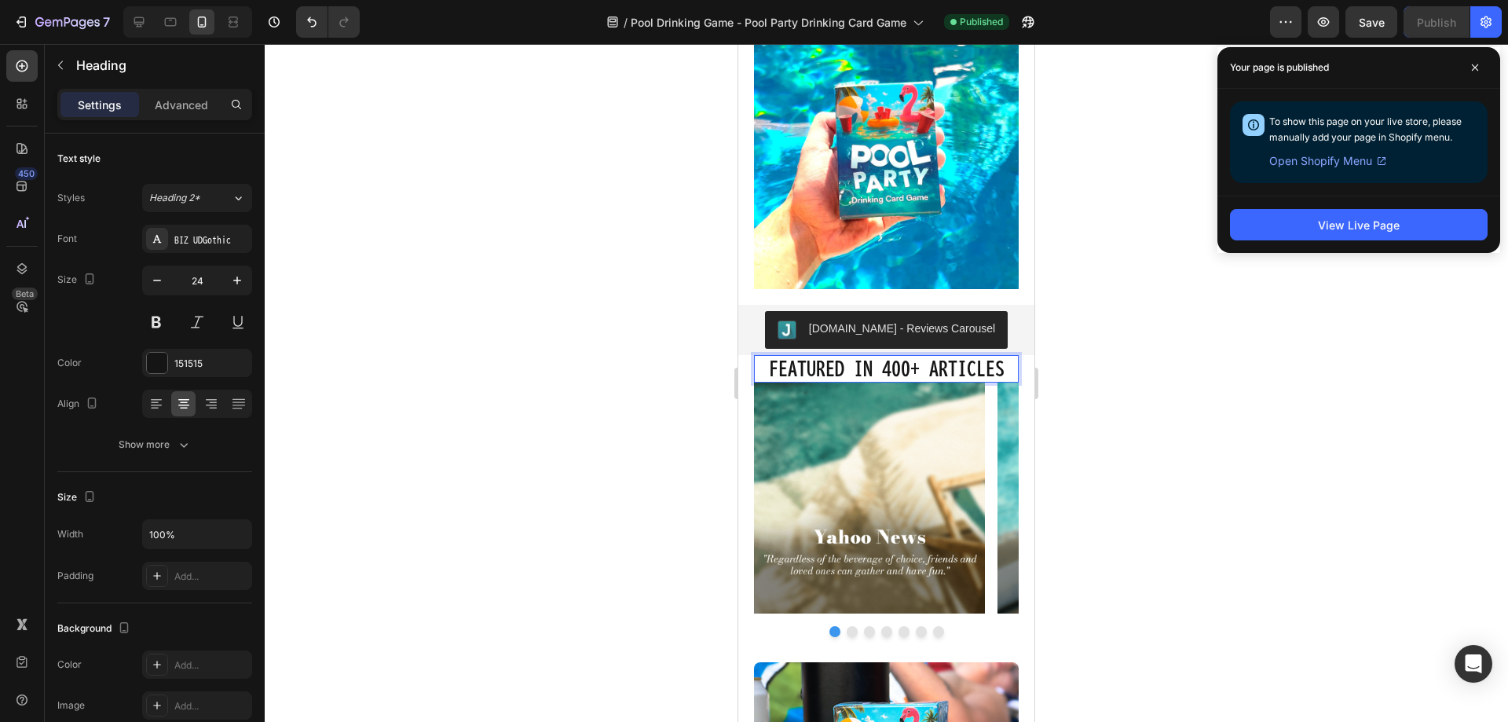
click at [526, 229] on div at bounding box center [886, 383] width 1243 height 678
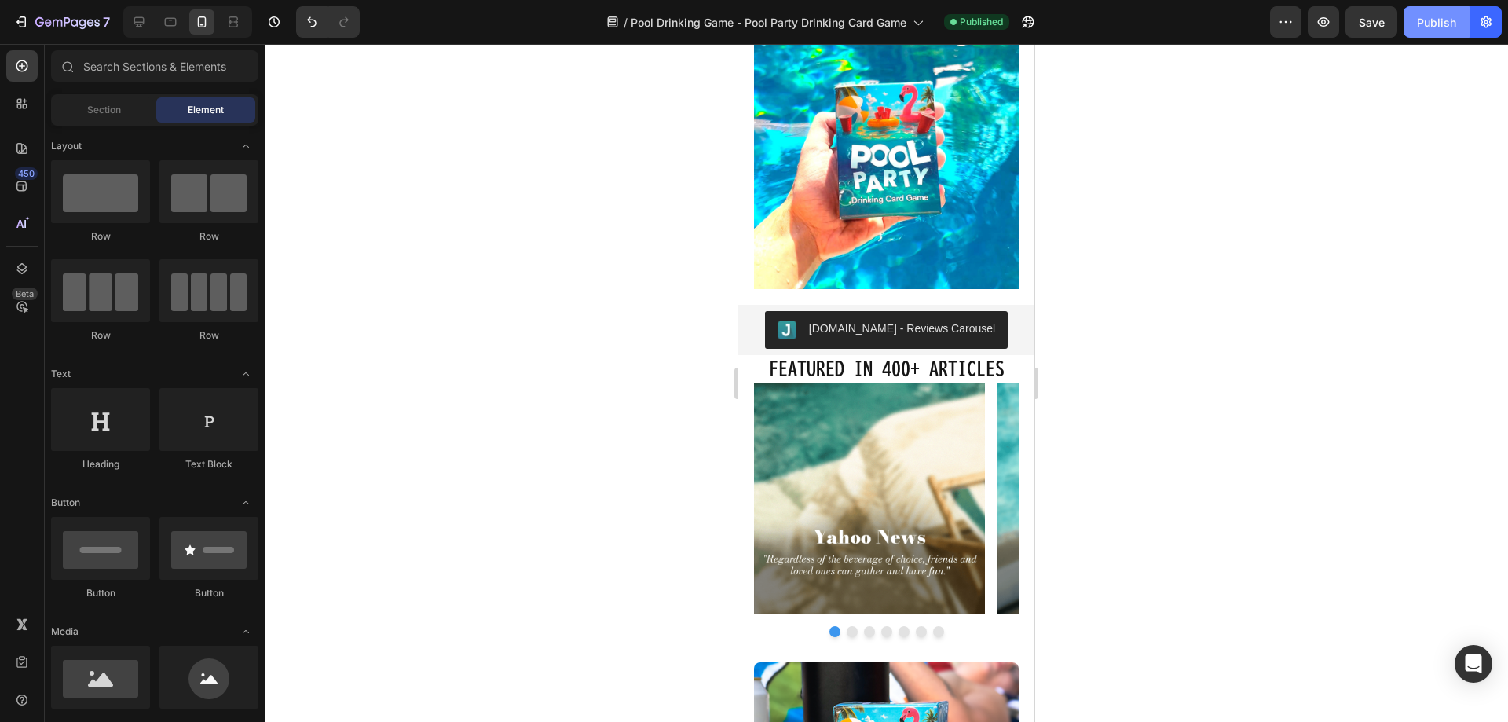
click at [1453, 24] on div "Publish" at bounding box center [1436, 22] width 39 height 16
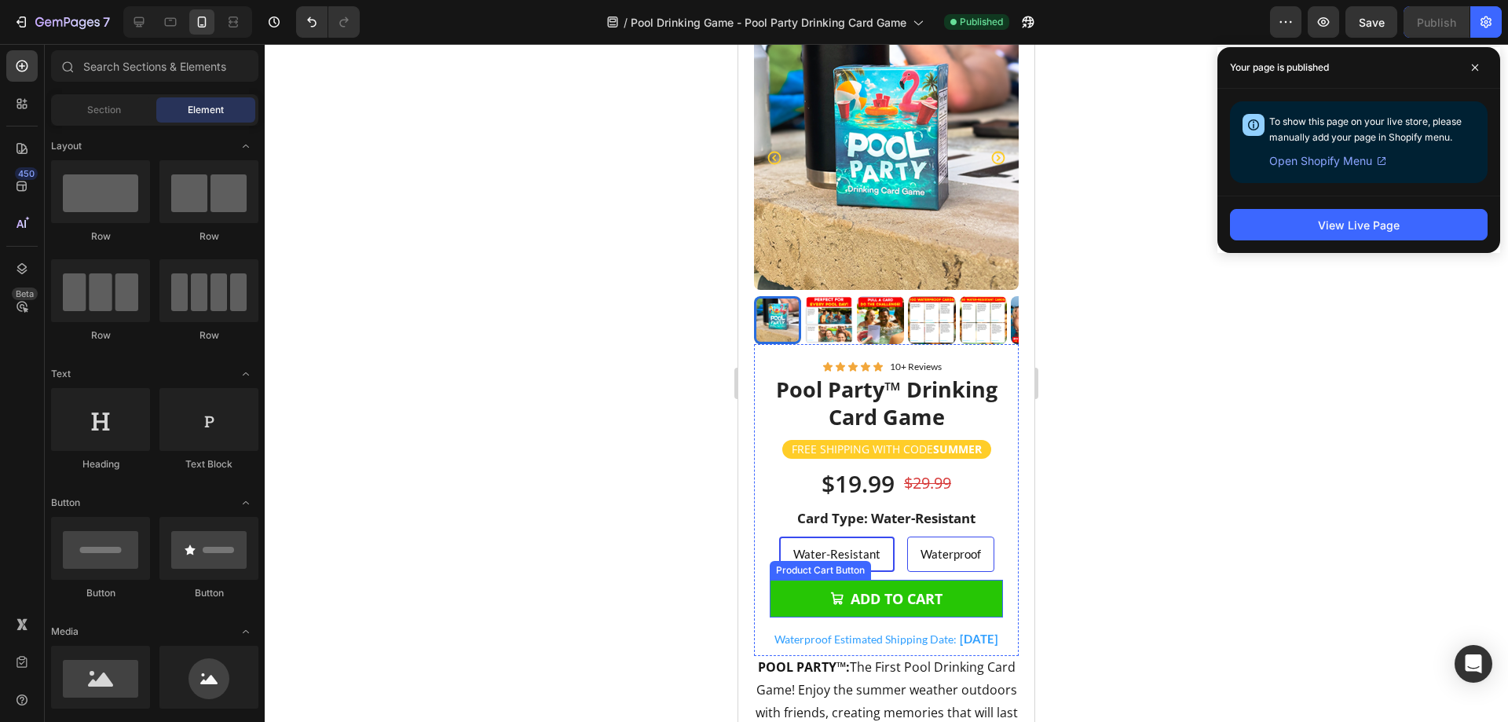
scroll to position [864, 0]
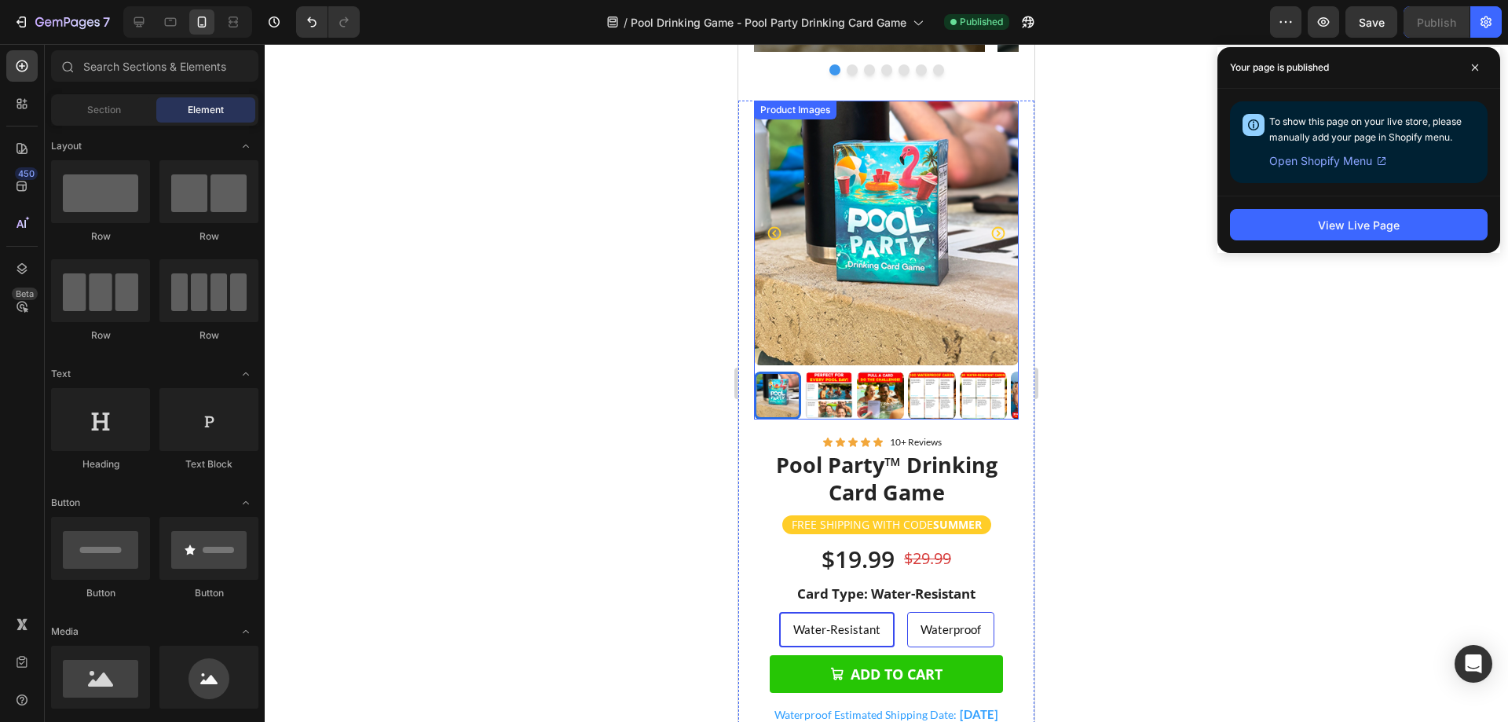
click at [837, 399] on img at bounding box center [828, 394] width 47 height 47
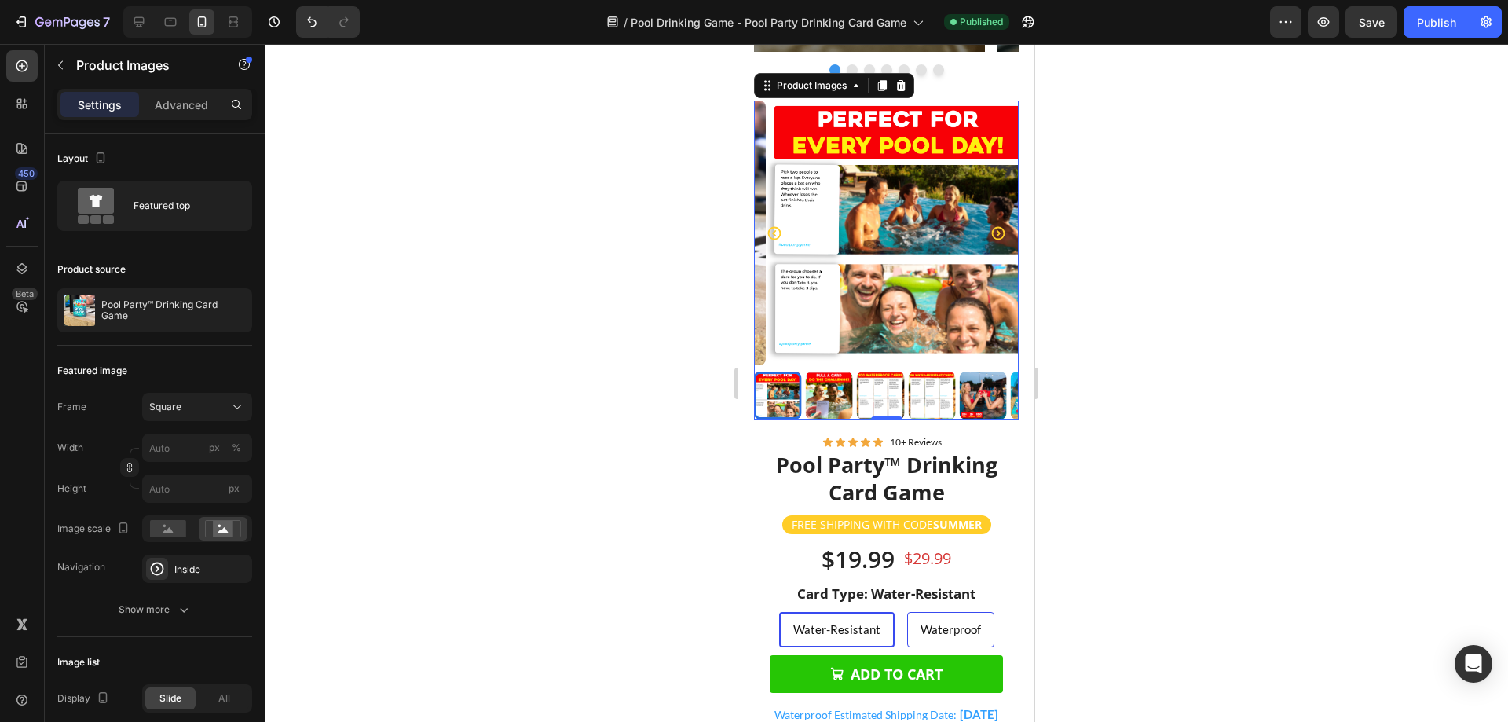
click at [836, 390] on img at bounding box center [828, 394] width 47 height 47
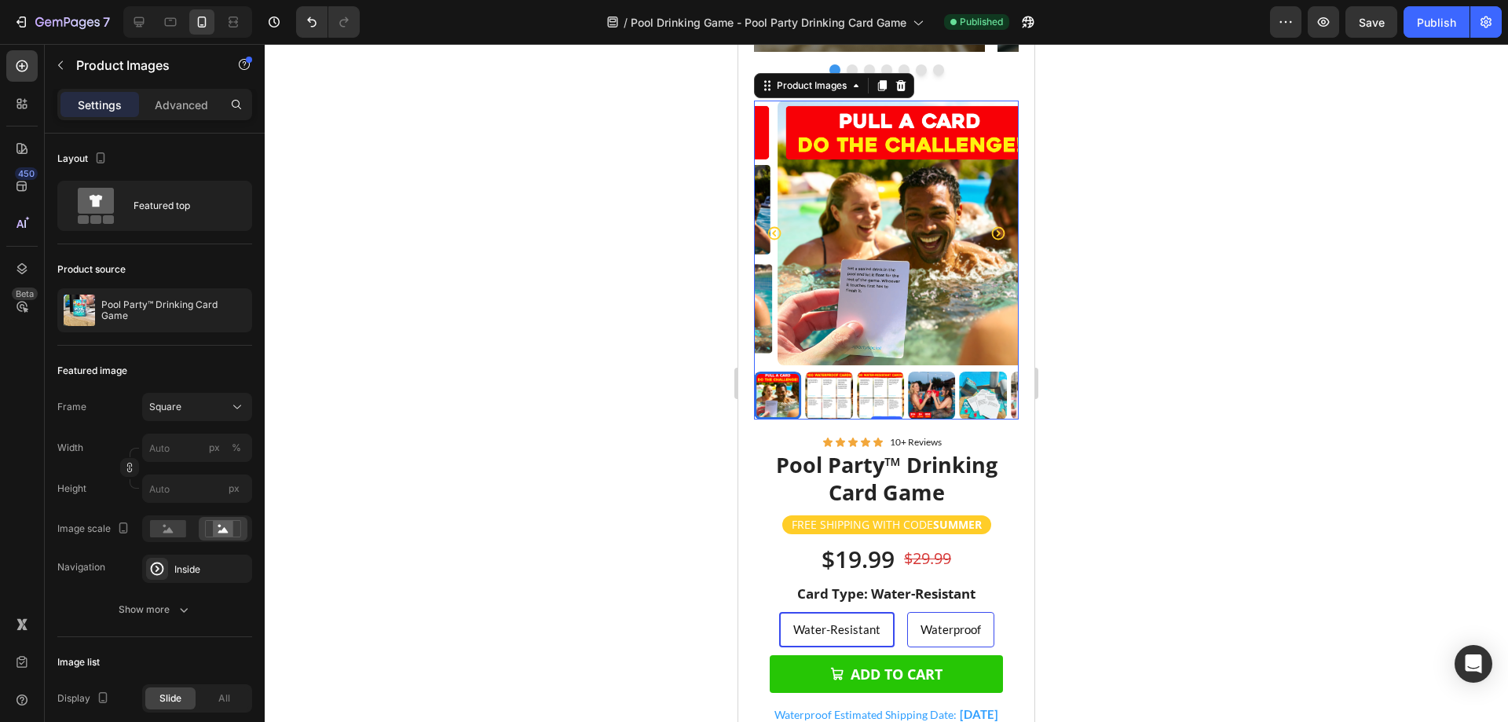
click at [840, 389] on img at bounding box center [828, 394] width 47 height 47
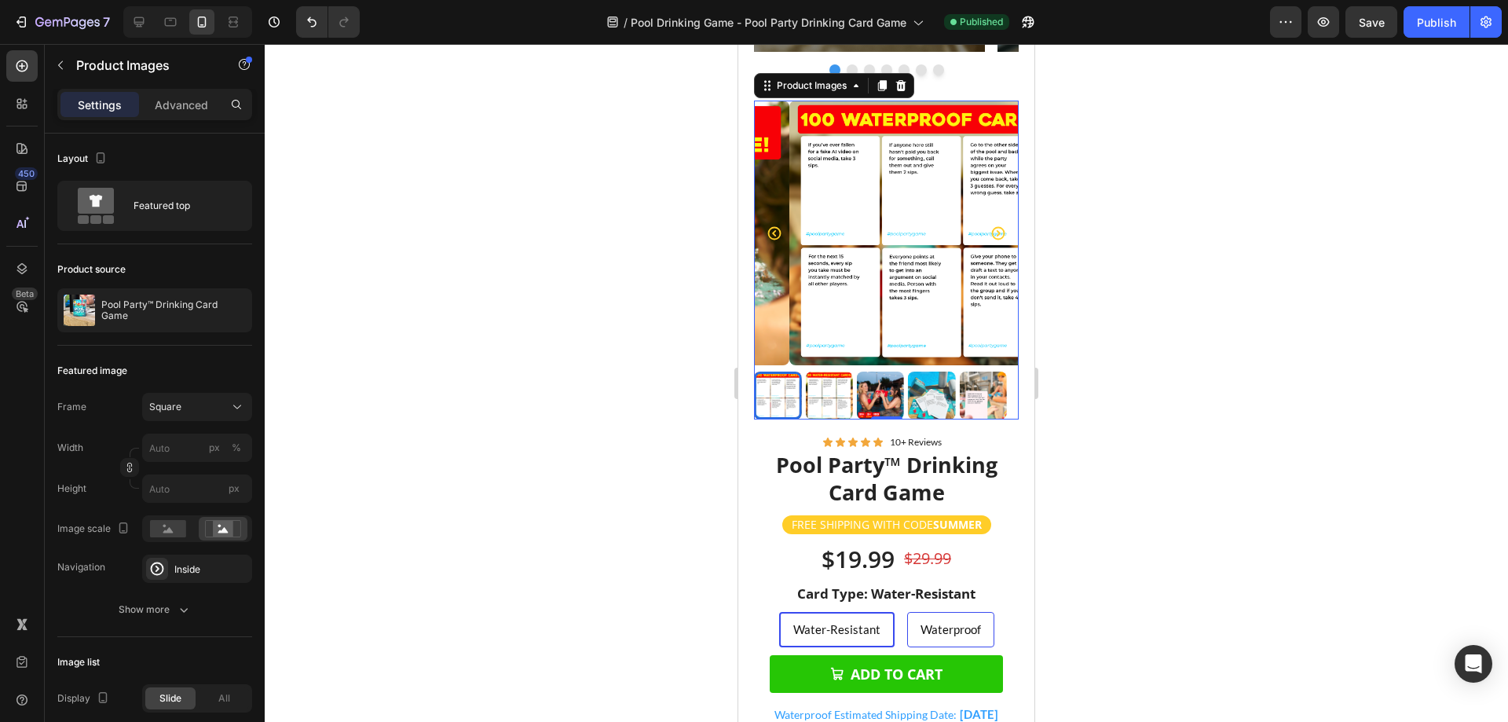
click at [840, 386] on img at bounding box center [828, 394] width 47 height 47
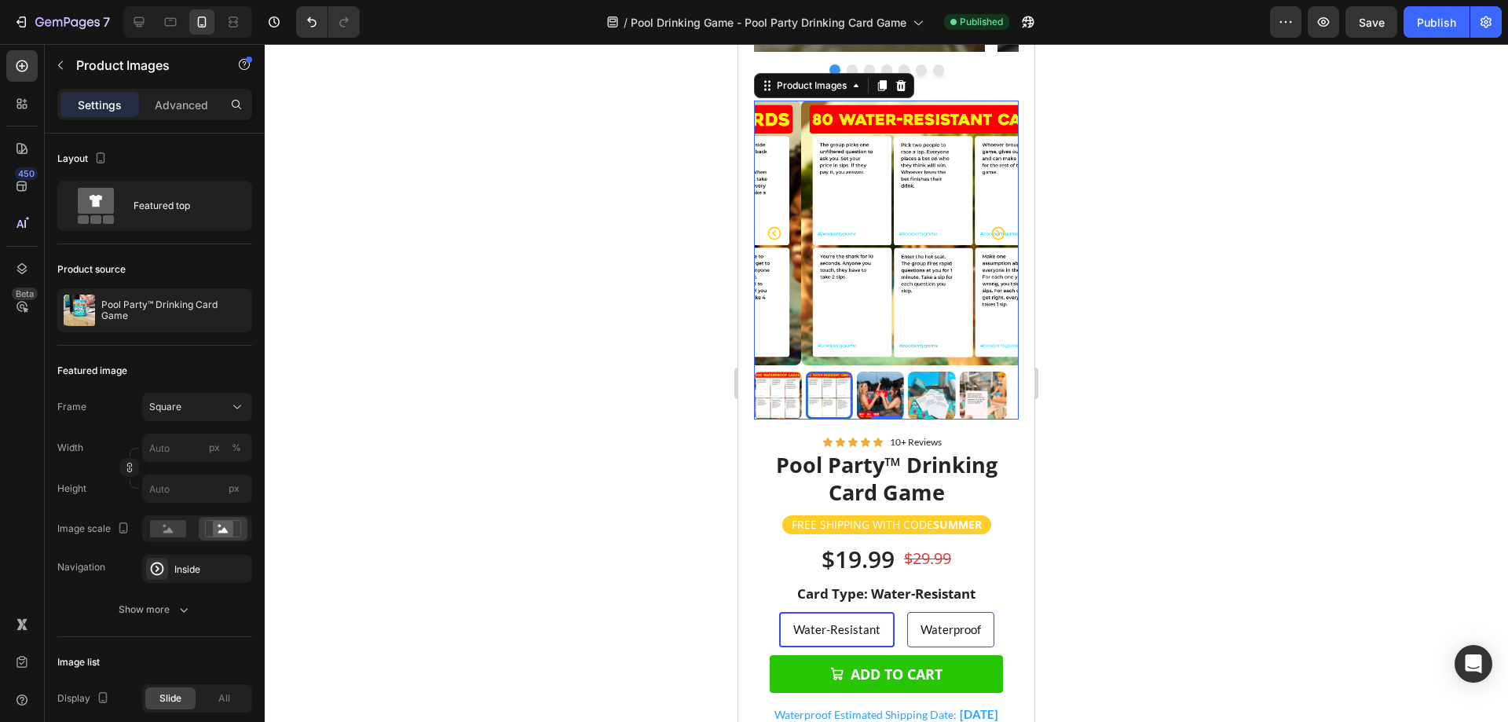
click at [879, 389] on img at bounding box center [880, 394] width 47 height 47
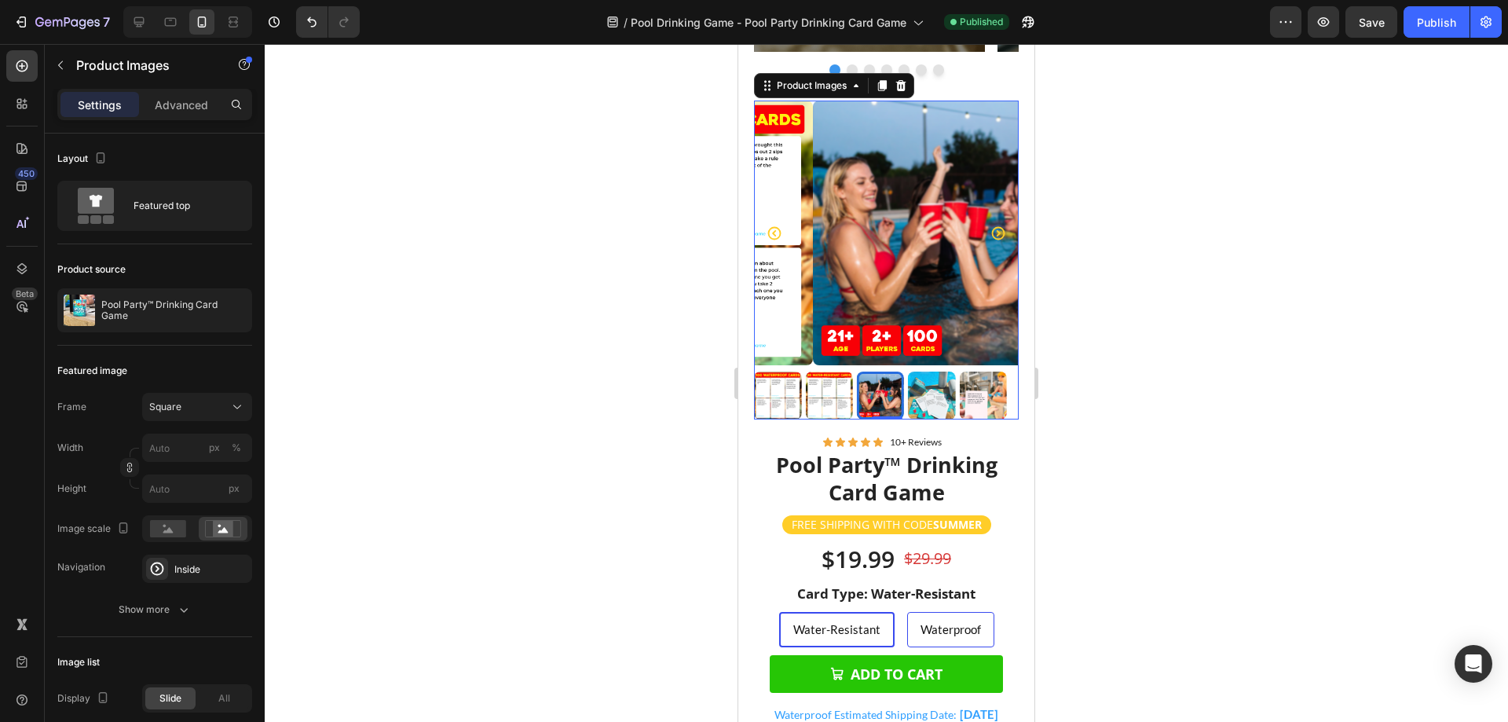
click at [931, 384] on img at bounding box center [931, 394] width 47 height 47
